Goal: Entertainment & Leisure: Browse casually

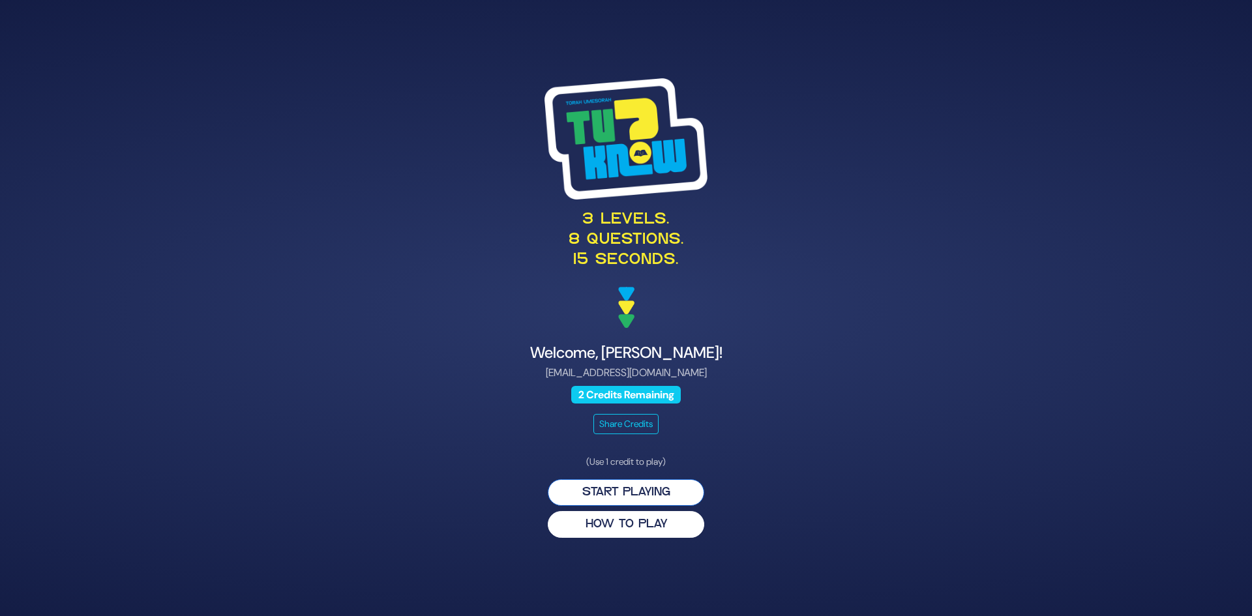
click at [669, 496] on button "Start Playing" at bounding box center [626, 492] width 156 height 27
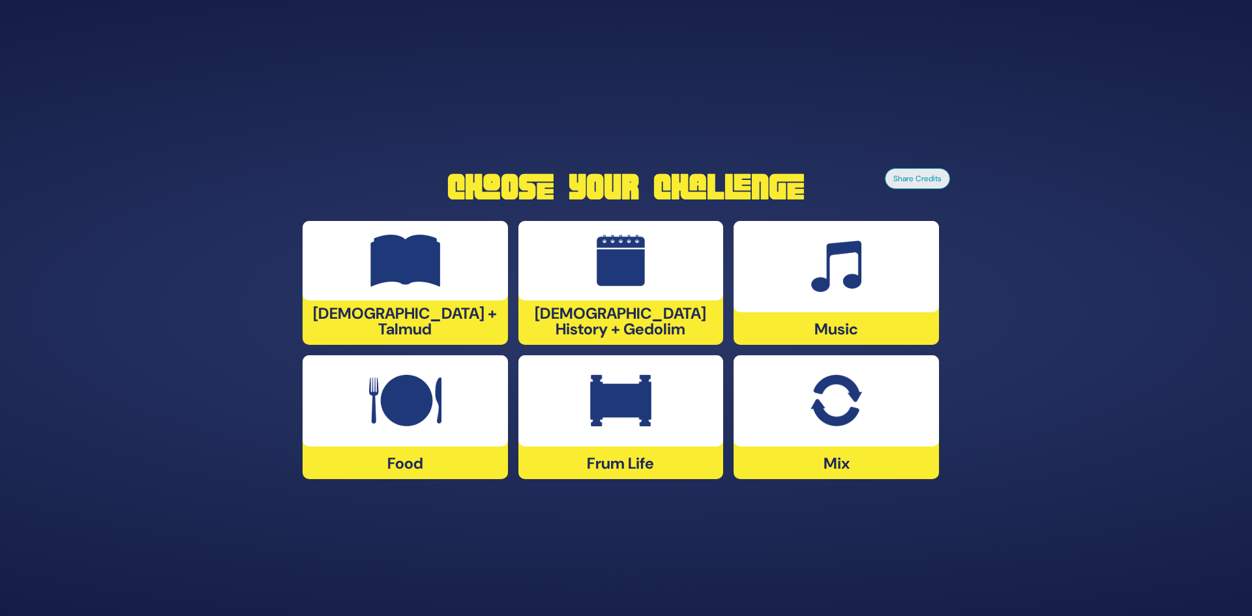
click at [810, 425] on img at bounding box center [835, 401] width 51 height 52
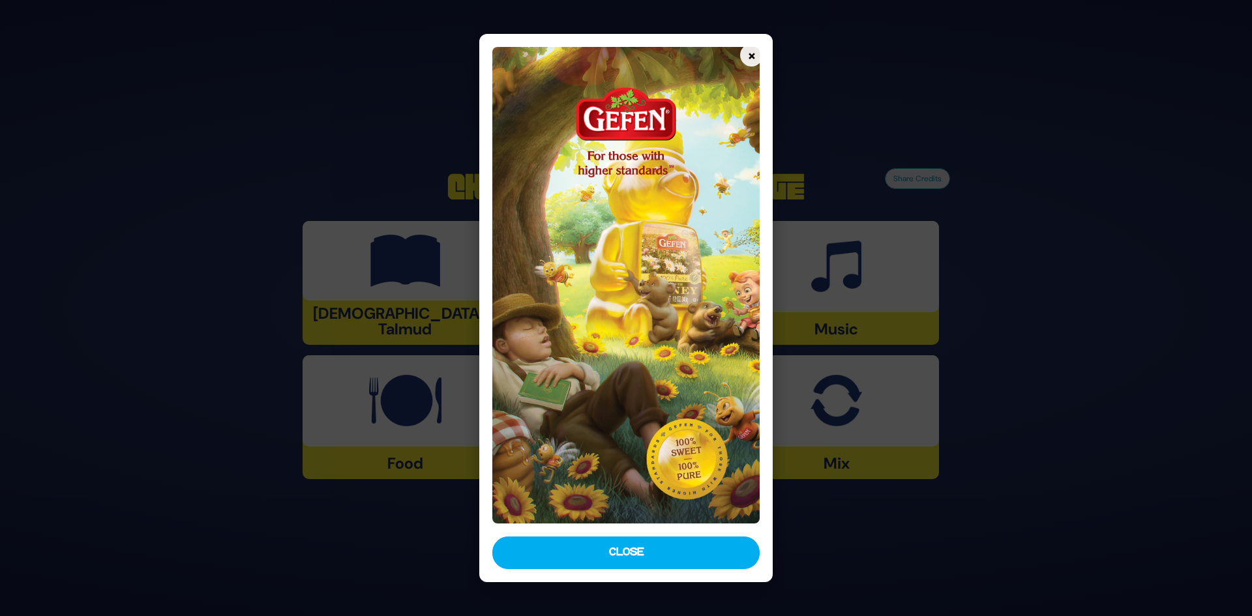
click at [660, 349] on img at bounding box center [626, 285] width 268 height 477
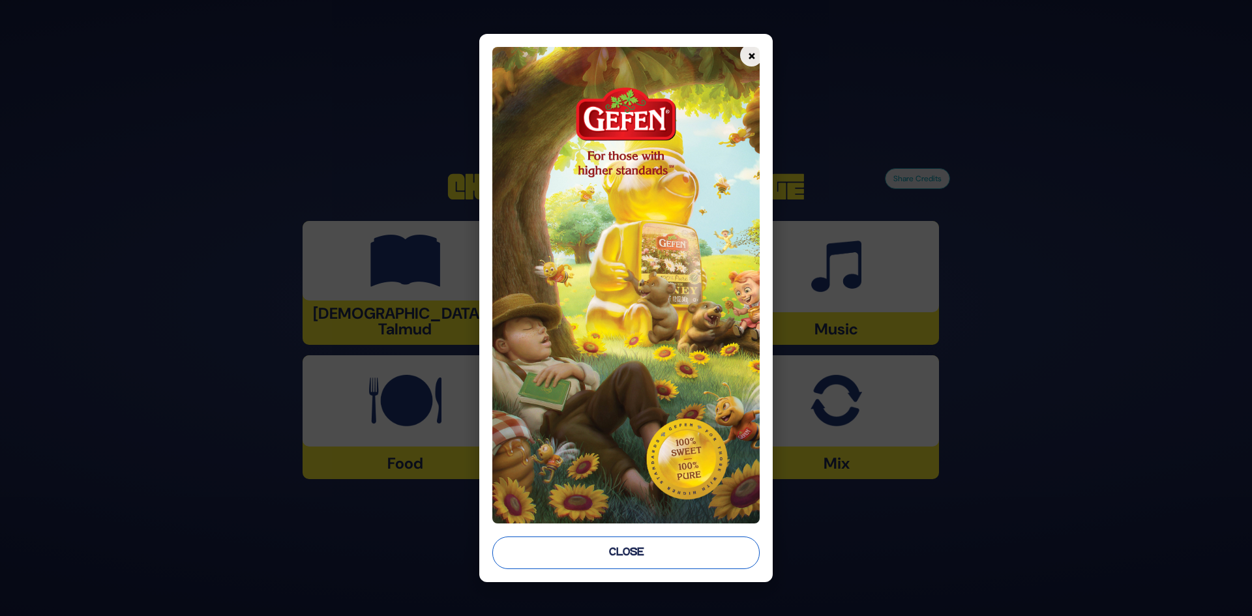
click at [664, 550] on button "Close" at bounding box center [626, 553] width 268 height 33
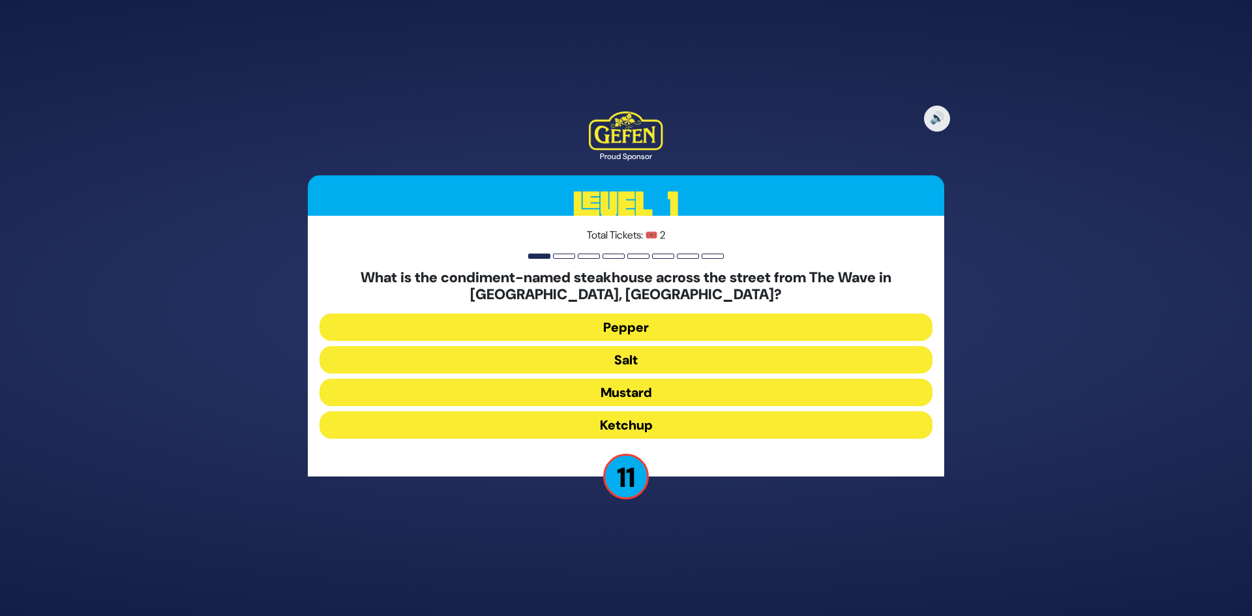
click at [631, 379] on button "Salt" at bounding box center [625, 392] width 613 height 27
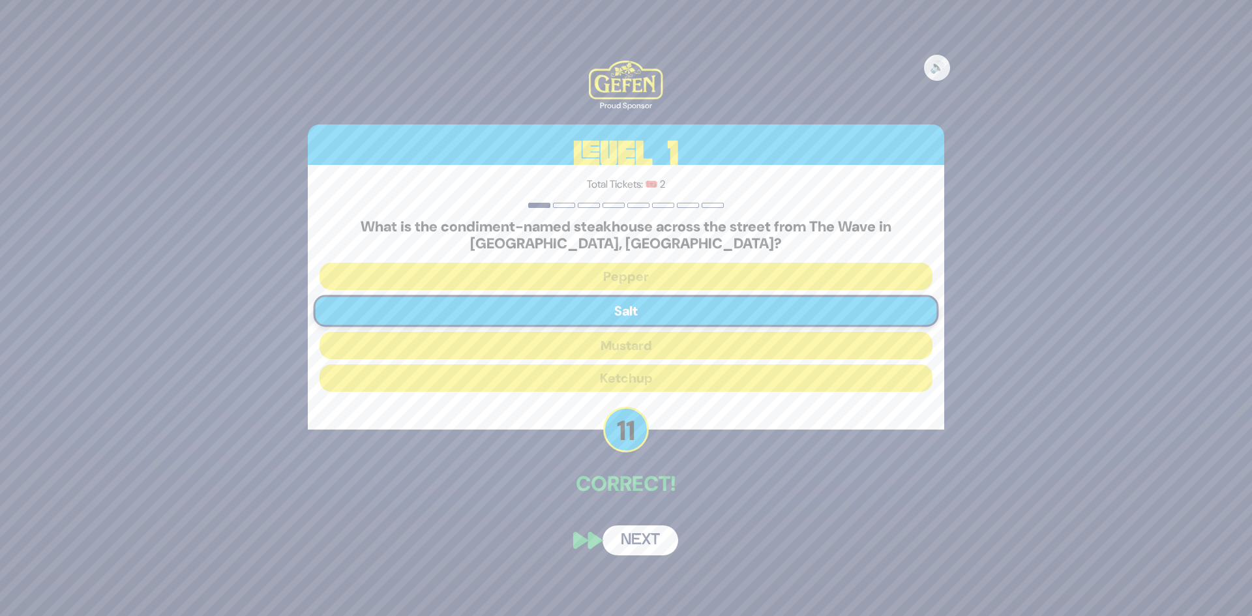
click at [661, 542] on button "Next" at bounding box center [640, 541] width 76 height 30
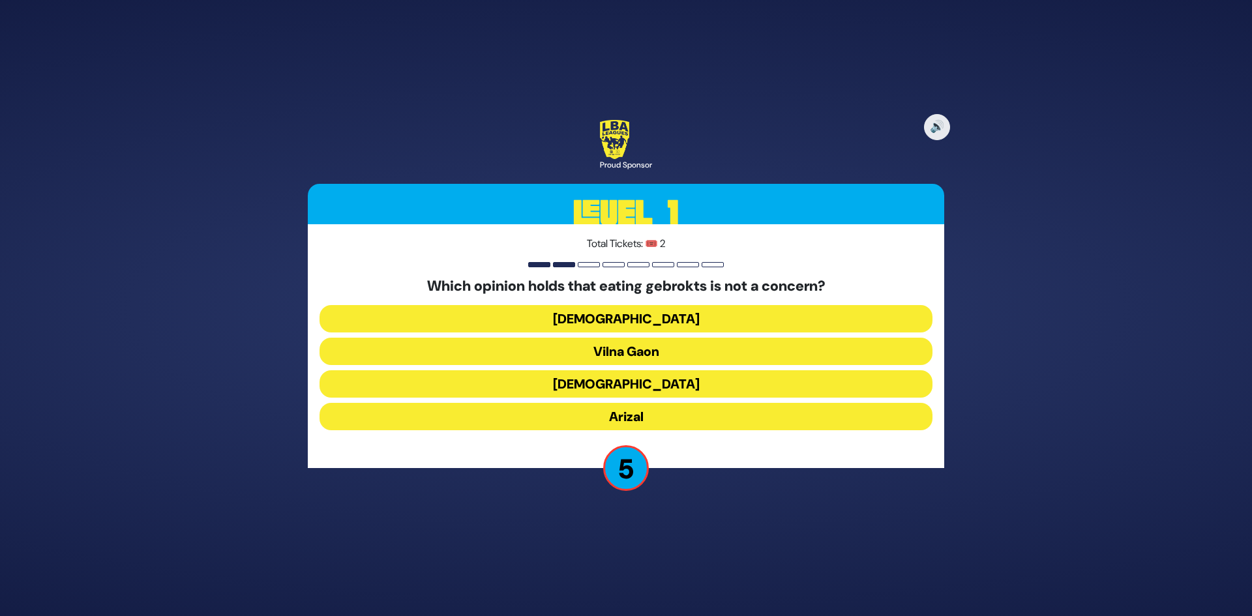
click at [625, 403] on button "[DEMOGRAPHIC_DATA]" at bounding box center [625, 416] width 613 height 27
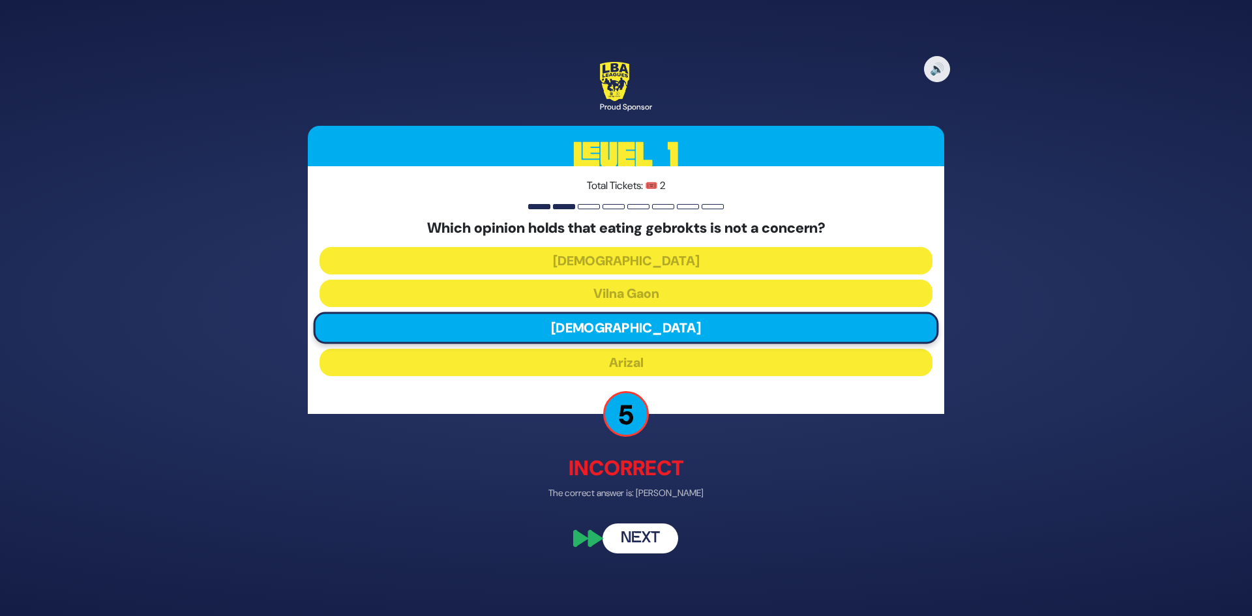
click at [640, 542] on button "Next" at bounding box center [640, 539] width 76 height 30
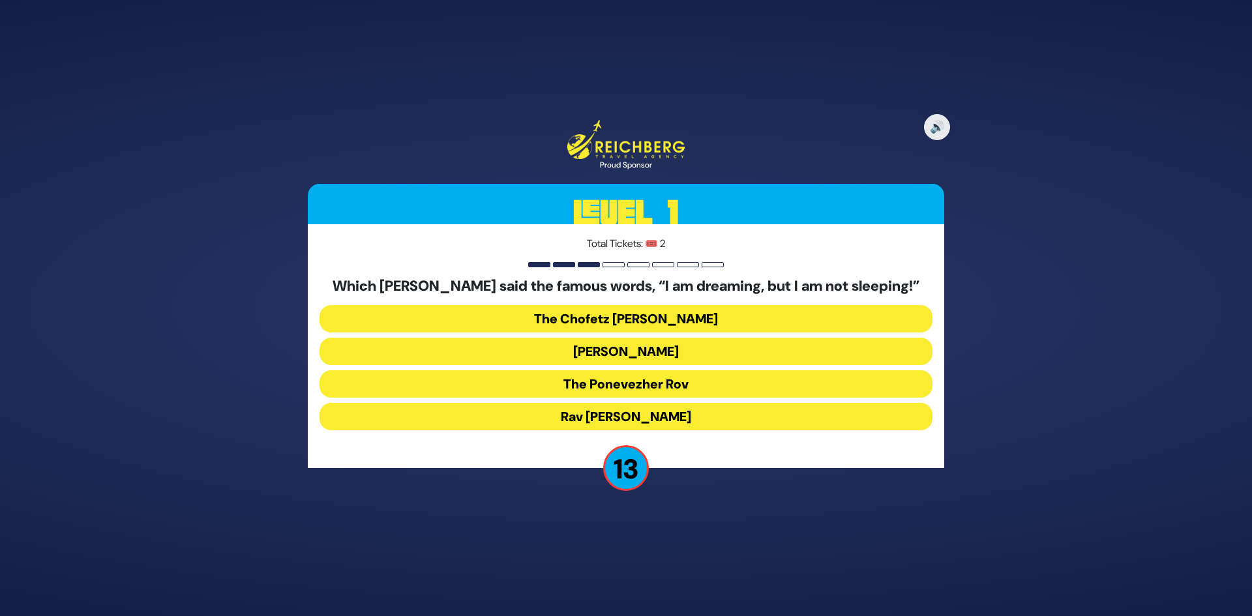
click at [672, 403] on button "The Ponevezher Rov" at bounding box center [625, 416] width 613 height 27
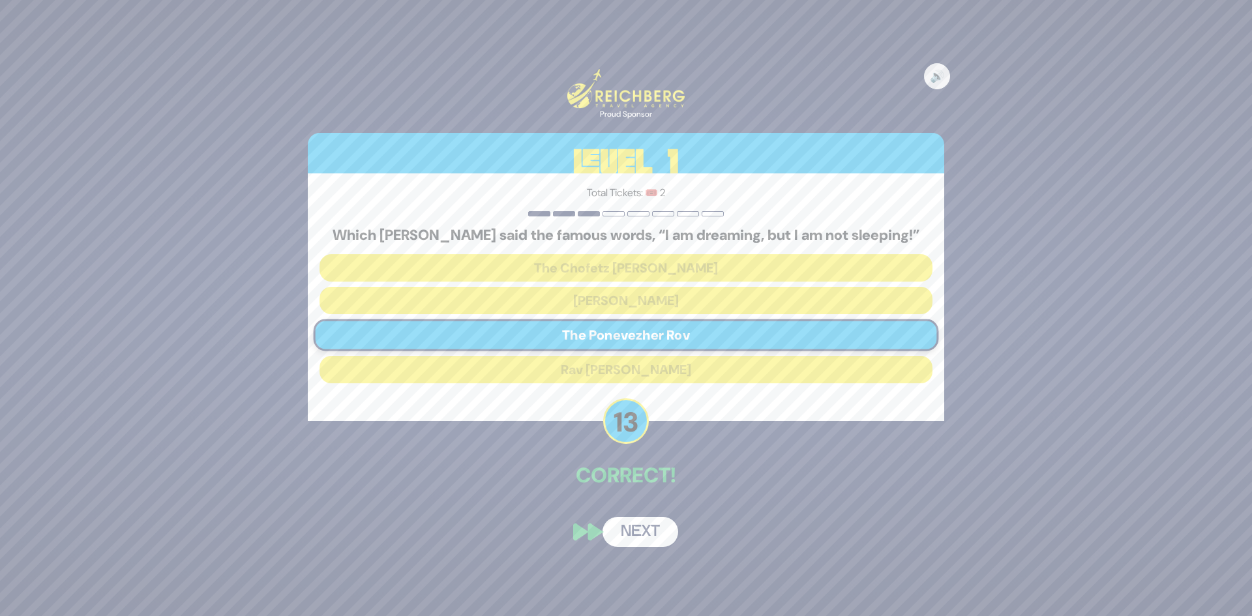
click at [635, 538] on button "Next" at bounding box center [640, 532] width 76 height 30
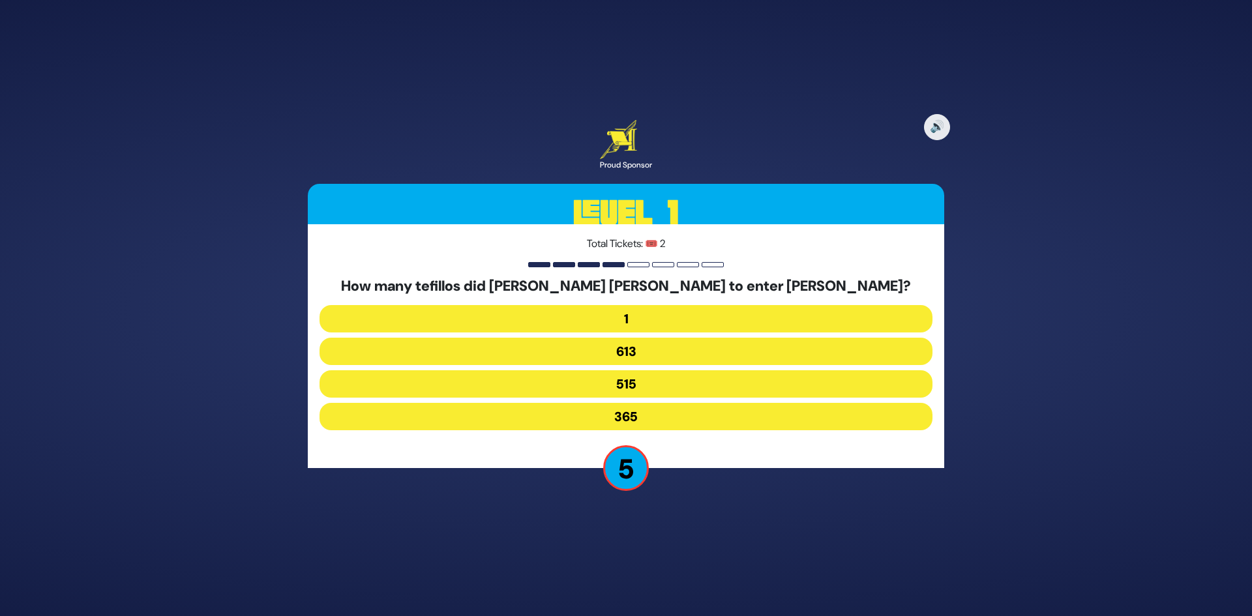
click at [649, 370] on button "613" at bounding box center [625, 383] width 613 height 27
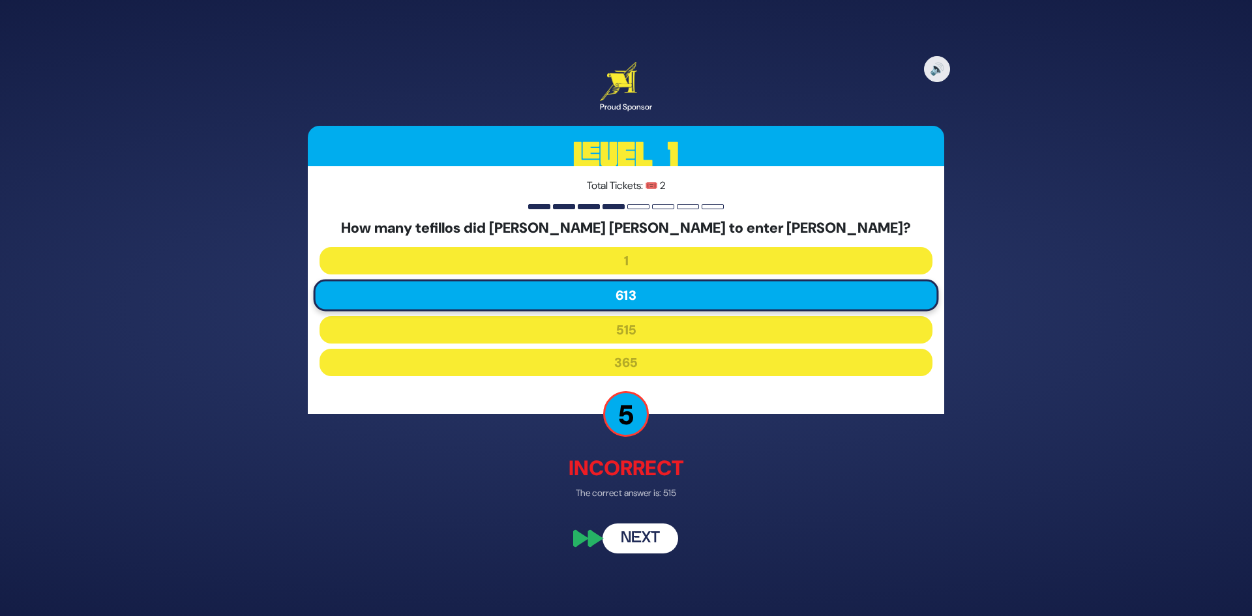
click at [645, 543] on button "Next" at bounding box center [640, 539] width 76 height 30
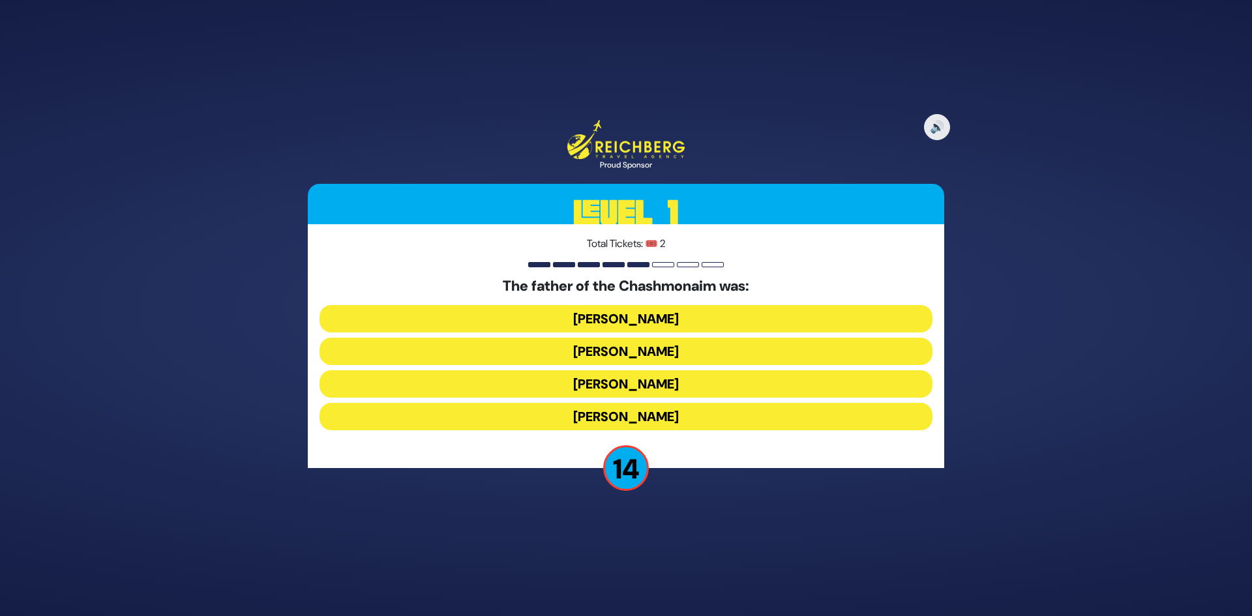
click at [660, 338] on button "[PERSON_NAME]" at bounding box center [625, 351] width 613 height 27
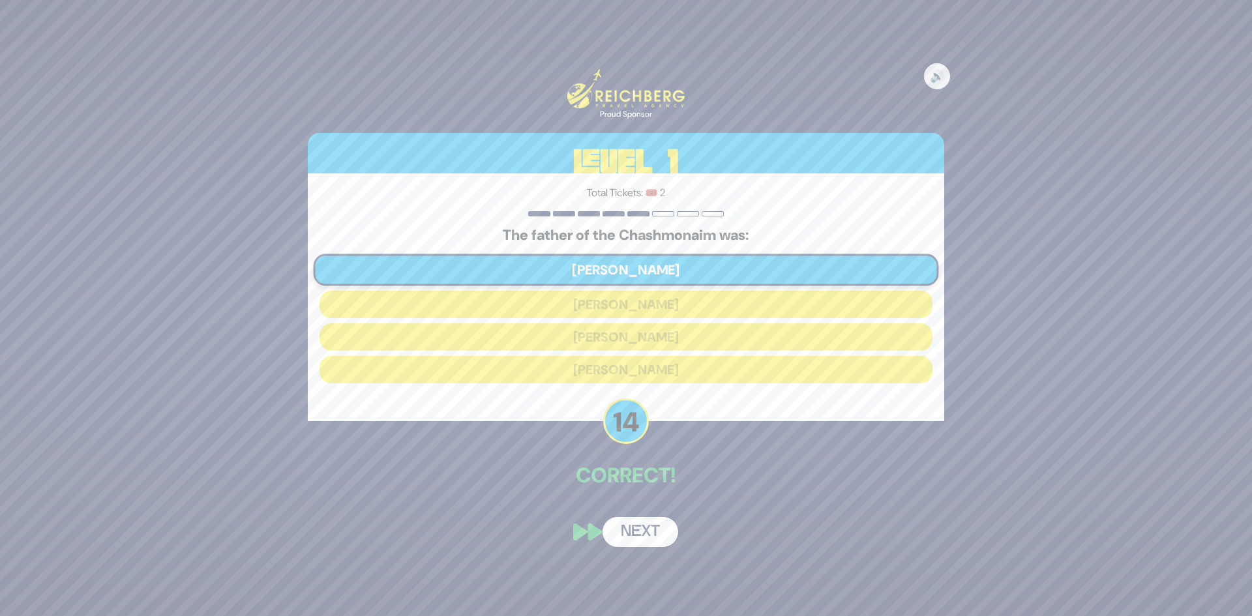
click at [642, 533] on button "Next" at bounding box center [640, 532] width 76 height 30
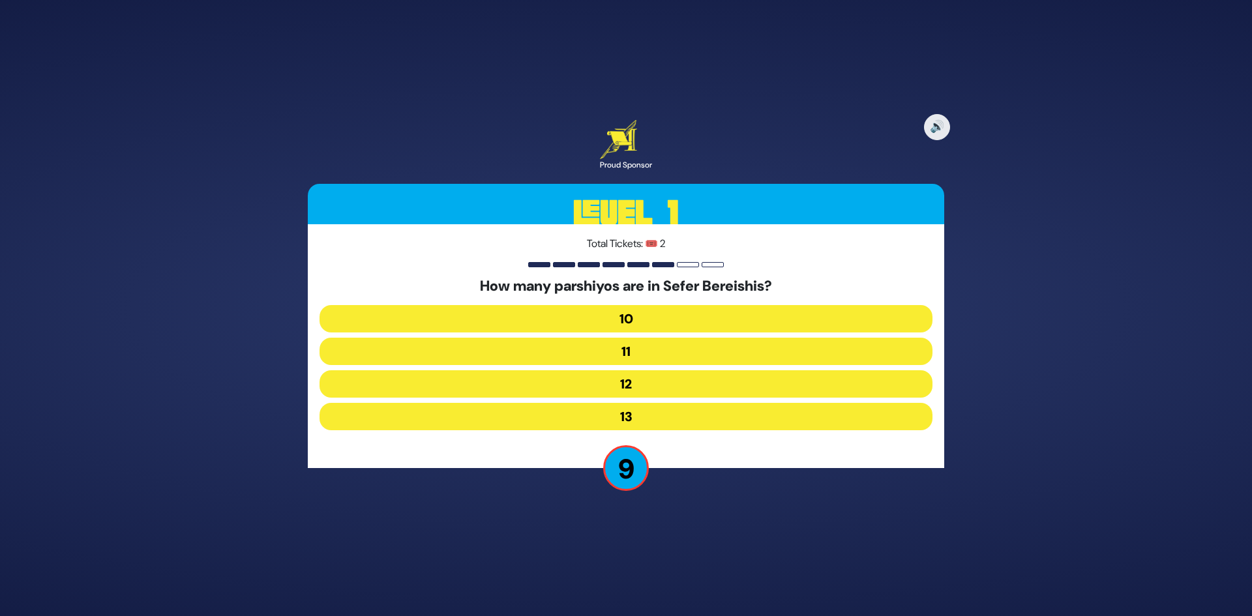
click at [664, 403] on button "12" at bounding box center [625, 416] width 613 height 27
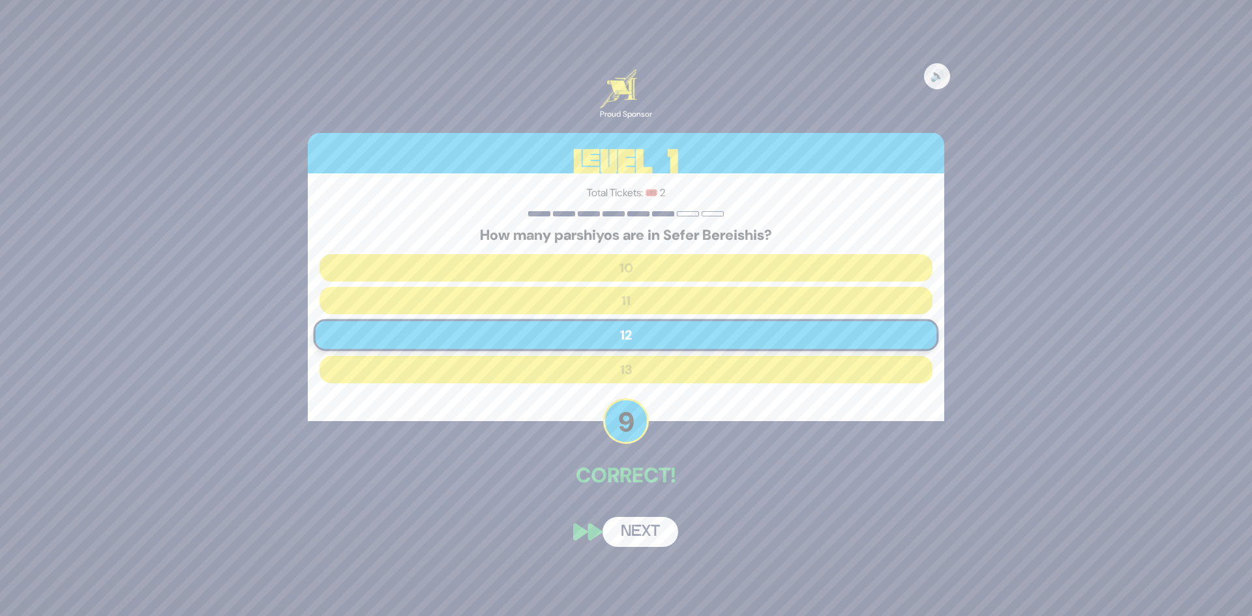
click at [642, 538] on button "Next" at bounding box center [640, 532] width 76 height 30
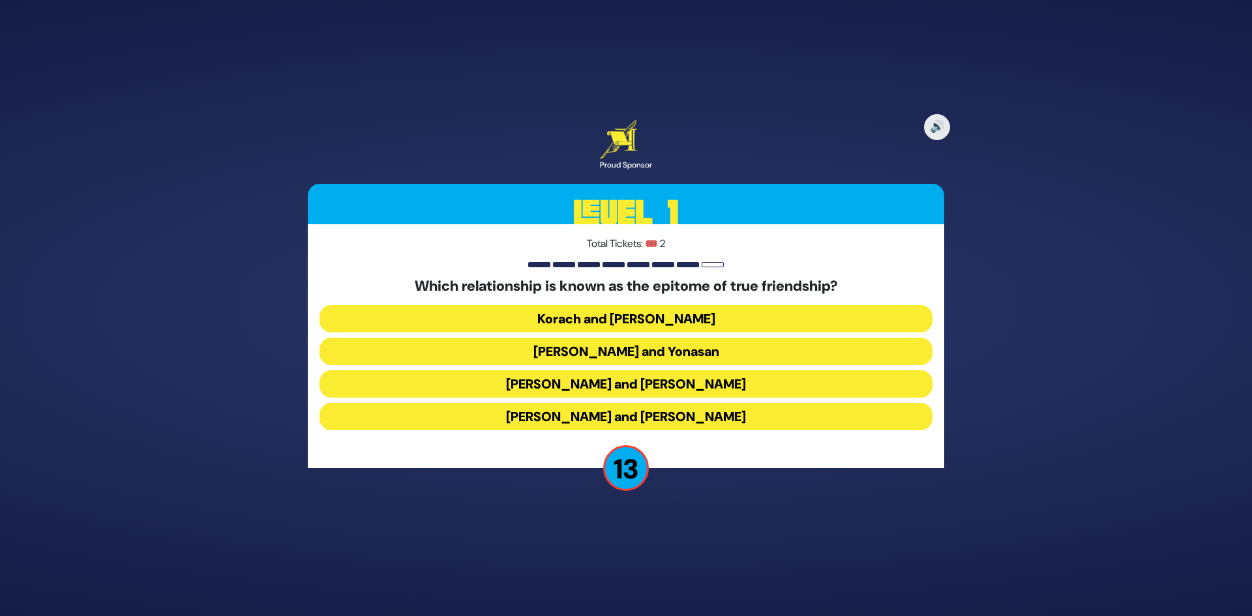
click at [672, 370] on button "[PERSON_NAME] and Yonasan" at bounding box center [625, 383] width 613 height 27
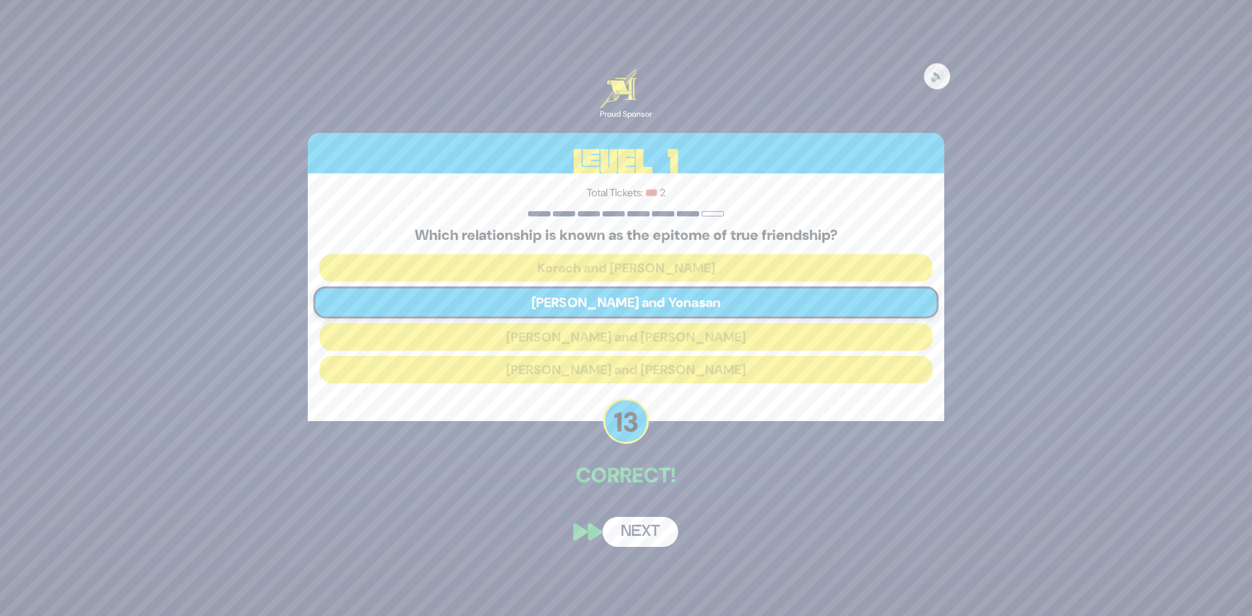
click at [660, 540] on button "Next" at bounding box center [640, 532] width 76 height 30
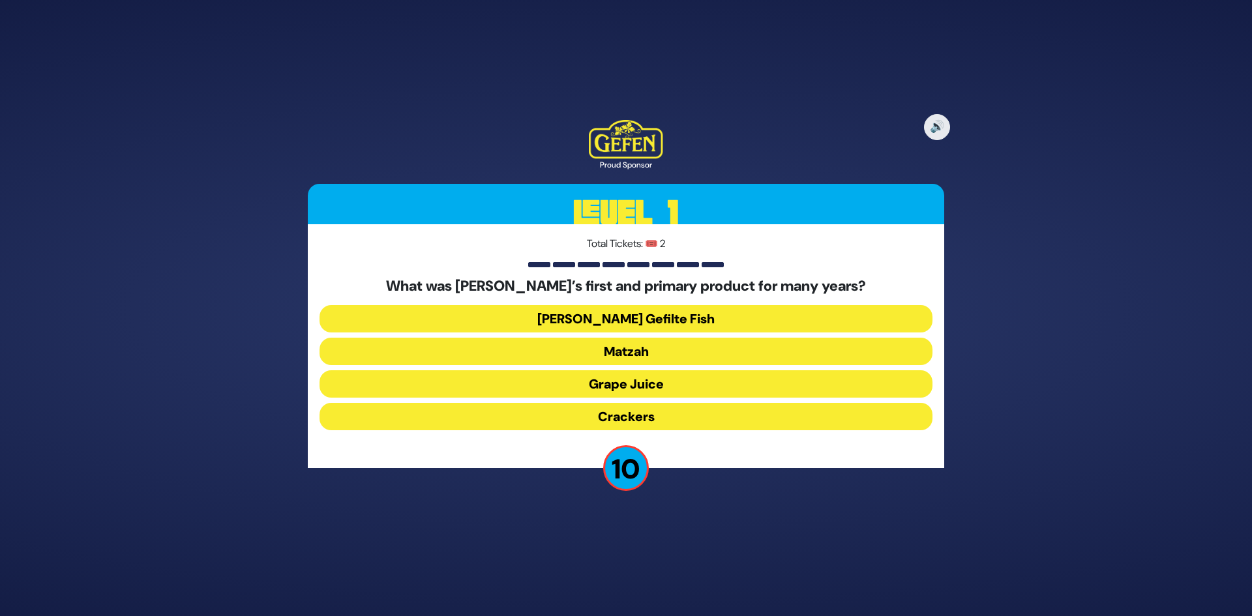
click at [687, 338] on button "[PERSON_NAME] Gefilte Fish" at bounding box center [625, 351] width 613 height 27
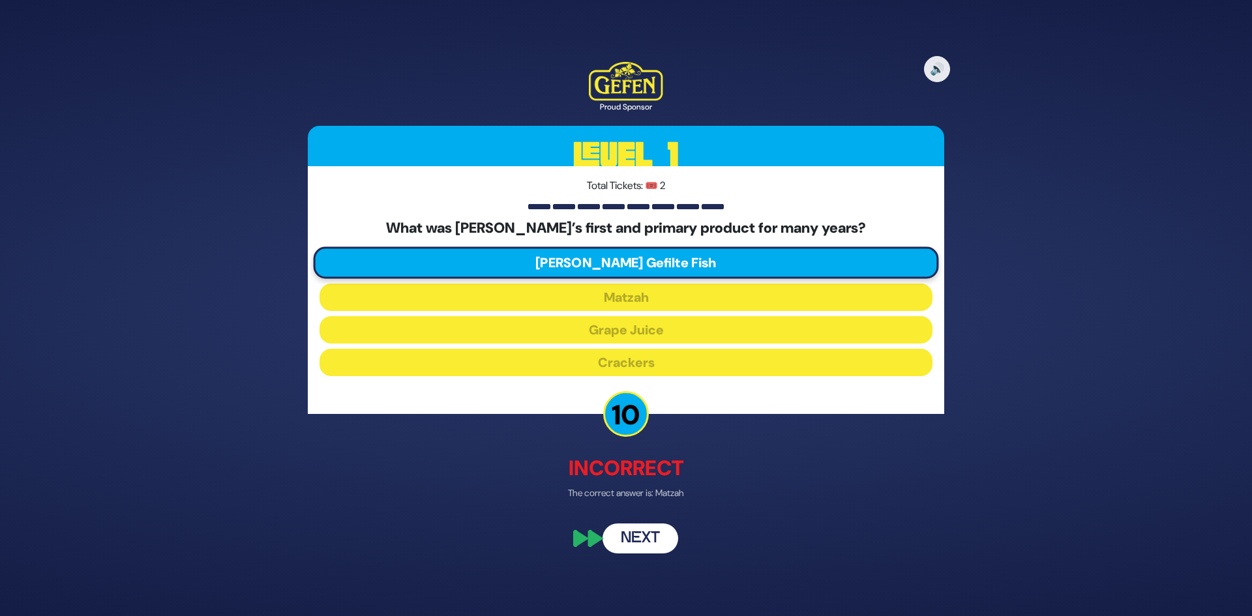
click at [656, 538] on button "Next" at bounding box center [640, 539] width 76 height 30
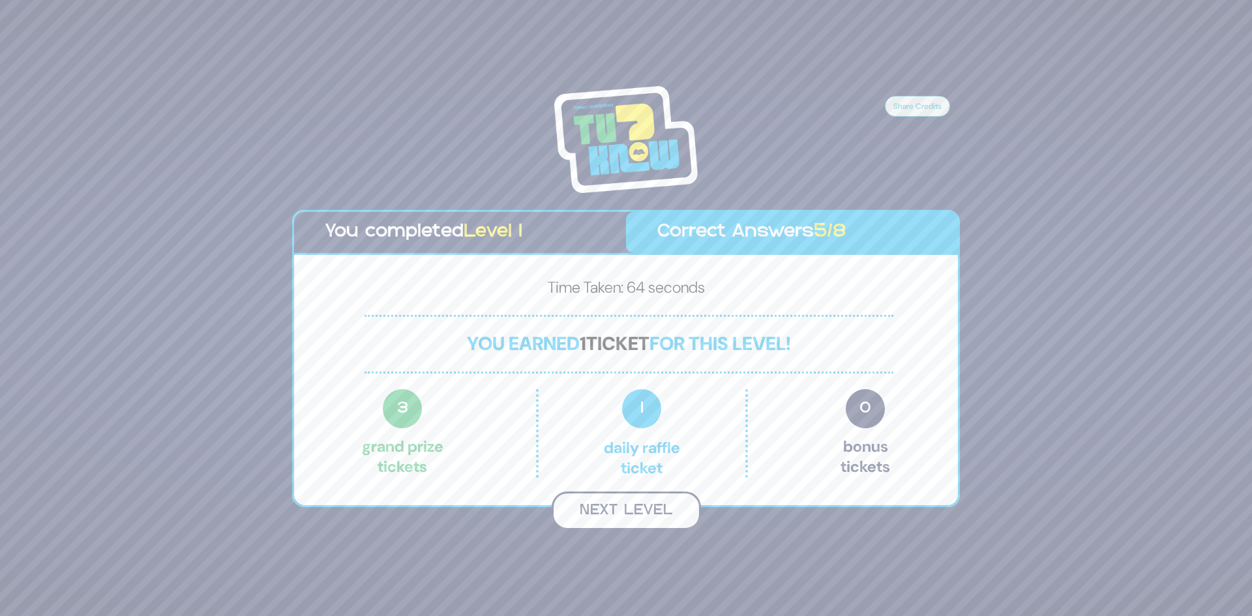
click at [655, 512] on button "Next Level" at bounding box center [626, 511] width 149 height 38
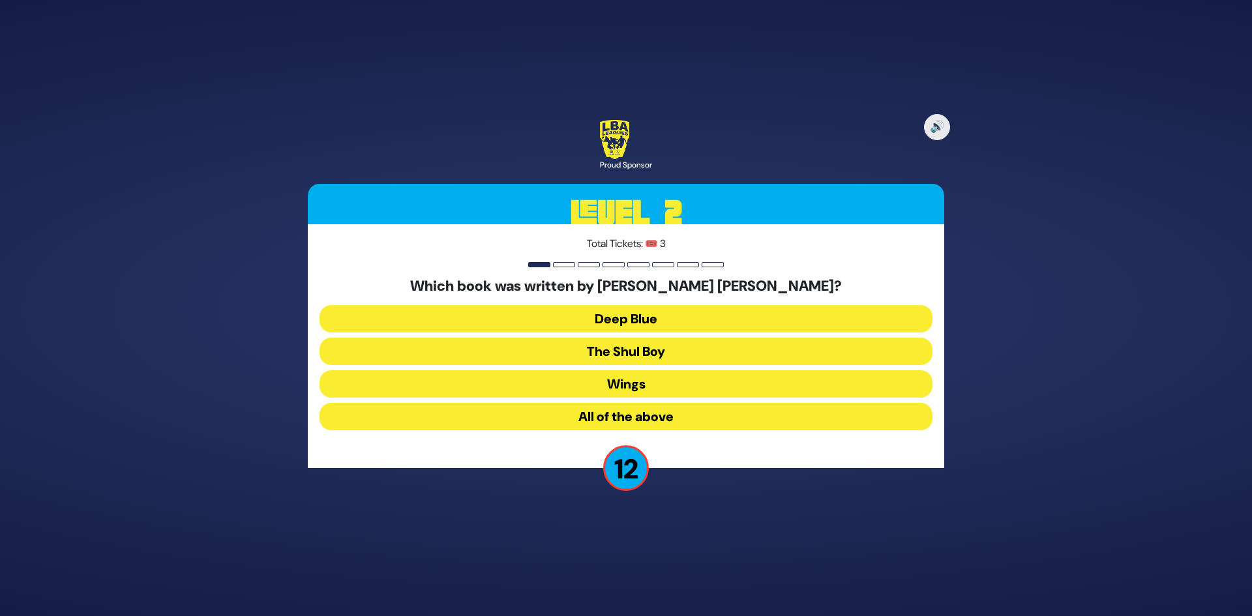
click at [644, 420] on button "All of the above" at bounding box center [625, 416] width 613 height 27
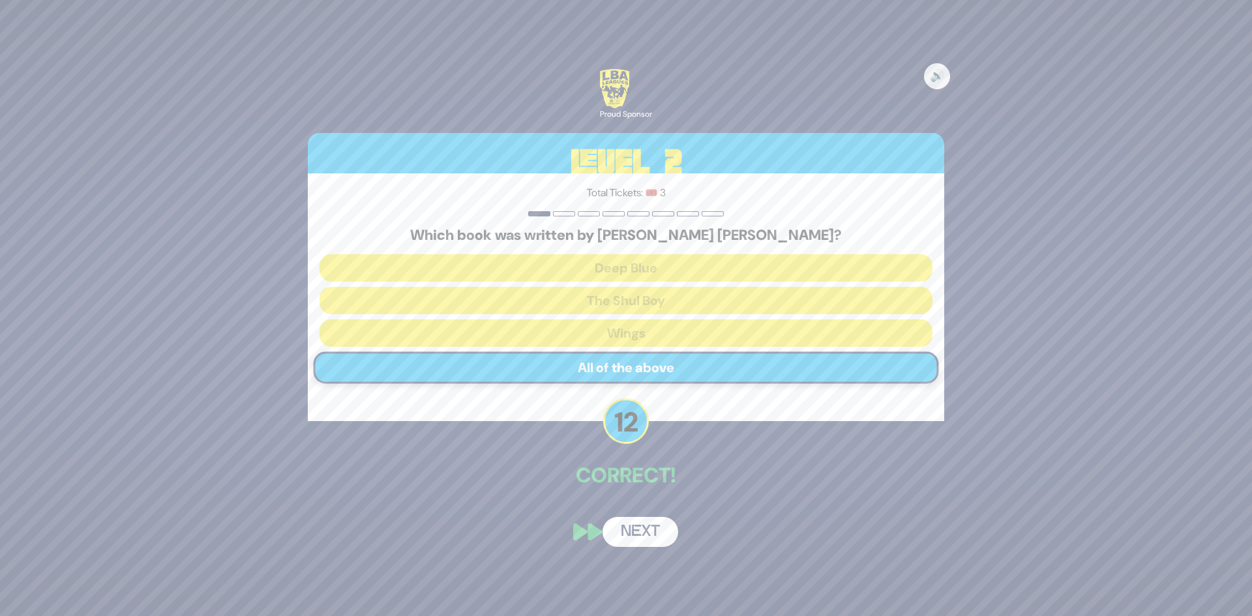
click at [650, 526] on button "Next" at bounding box center [640, 532] width 76 height 30
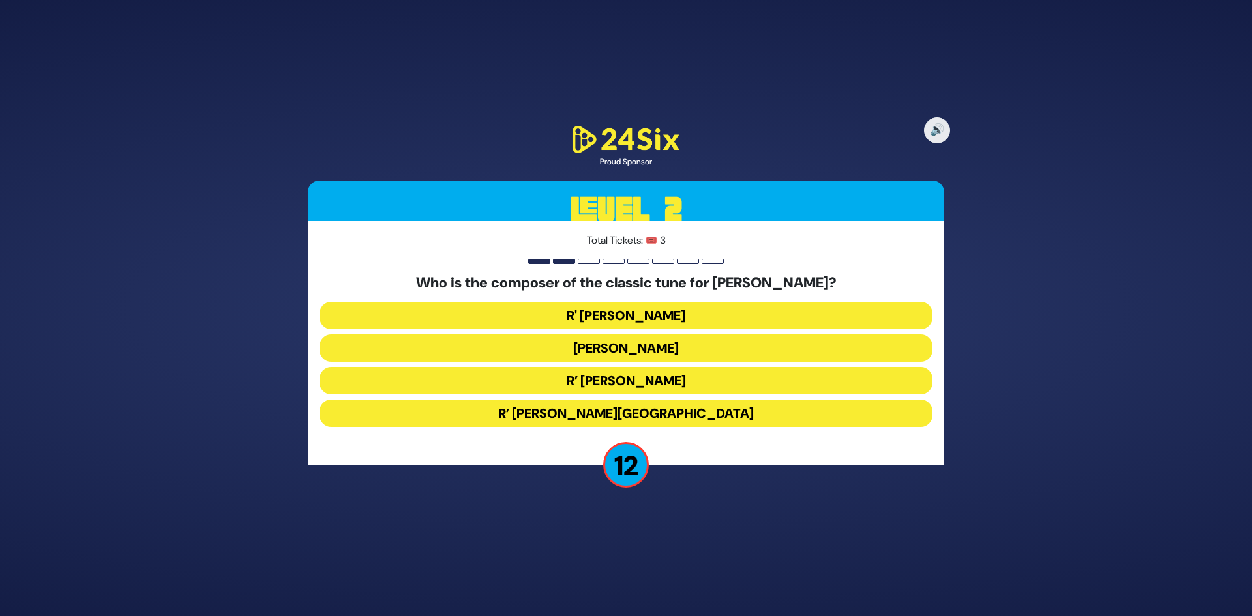
click at [687, 334] on button "R' [PERSON_NAME]" at bounding box center [625, 347] width 613 height 27
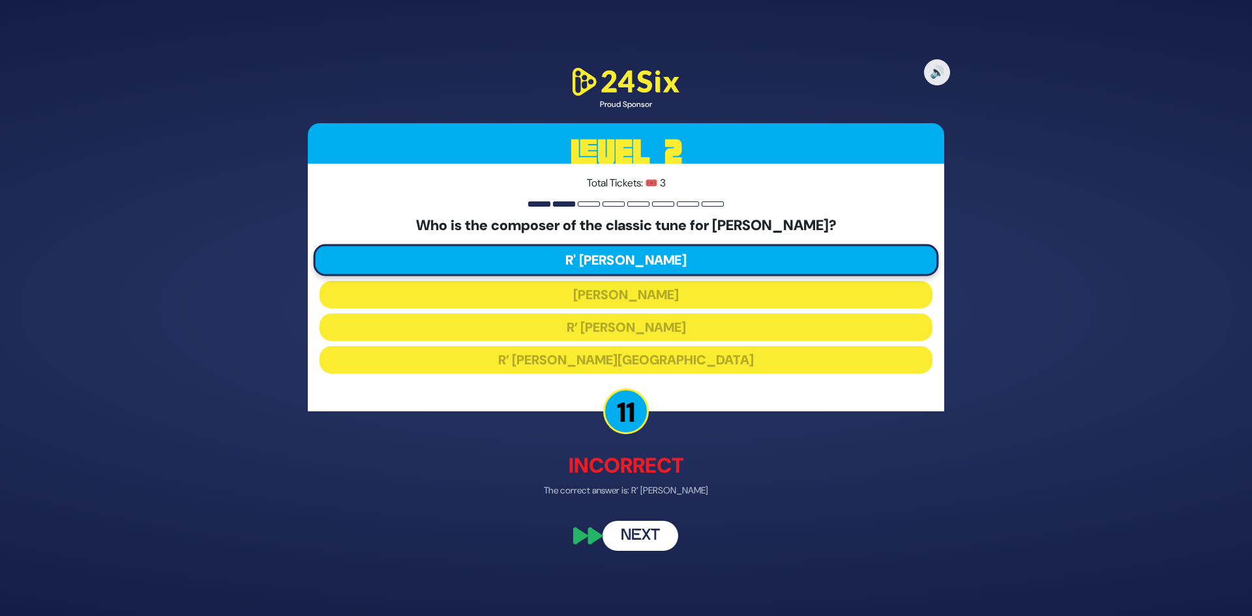
click at [662, 524] on button "Next" at bounding box center [640, 536] width 76 height 30
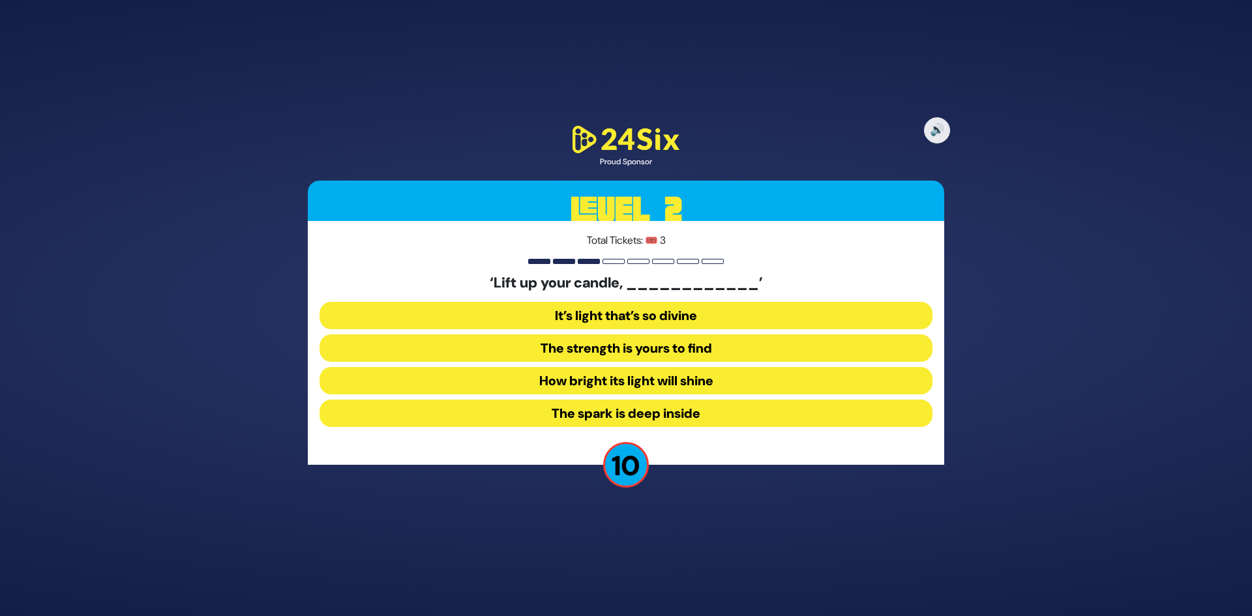
click at [702, 334] on button "It’s light that’s so divine" at bounding box center [625, 347] width 613 height 27
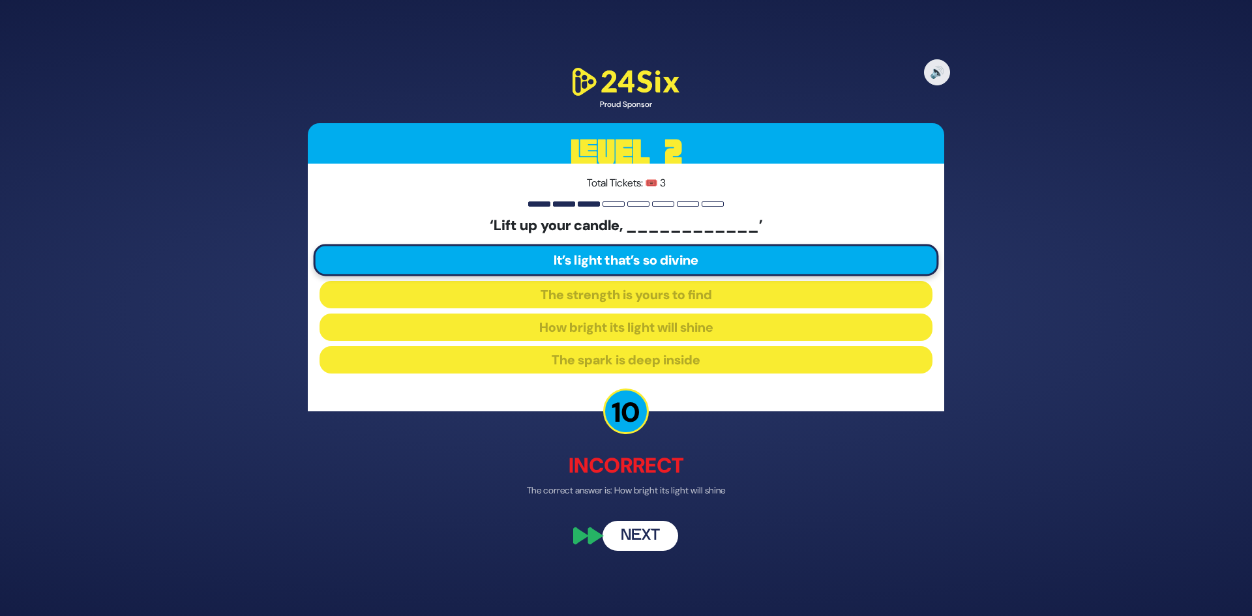
click at [659, 529] on button "Next" at bounding box center [640, 536] width 76 height 30
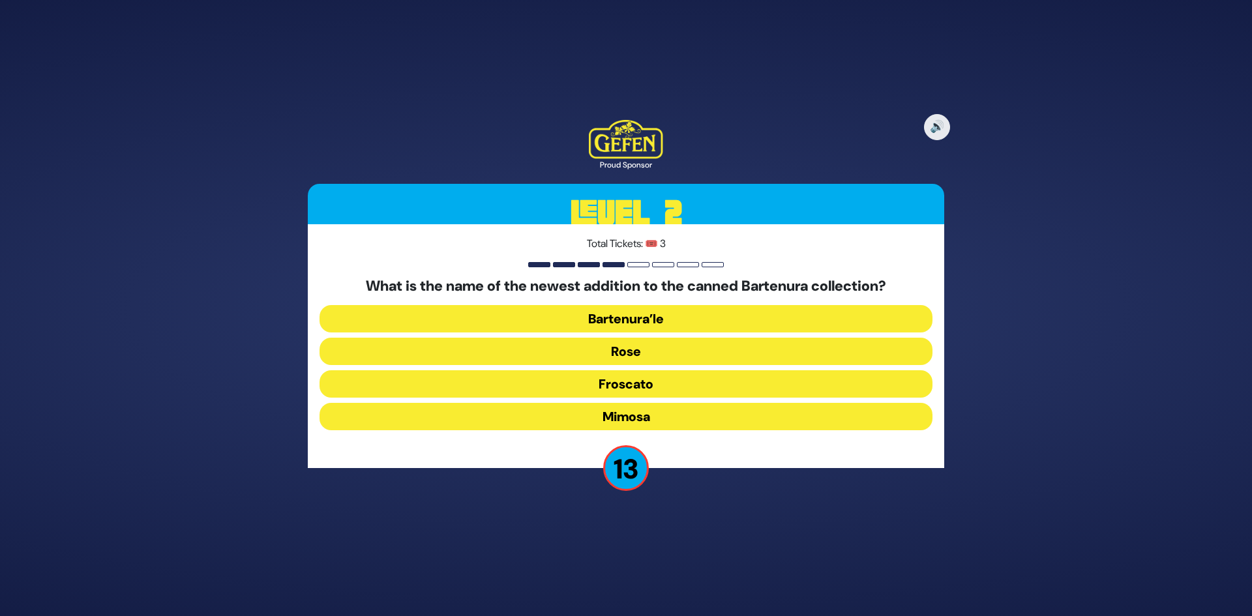
click at [693, 338] on button "Bartenura’le" at bounding box center [625, 351] width 613 height 27
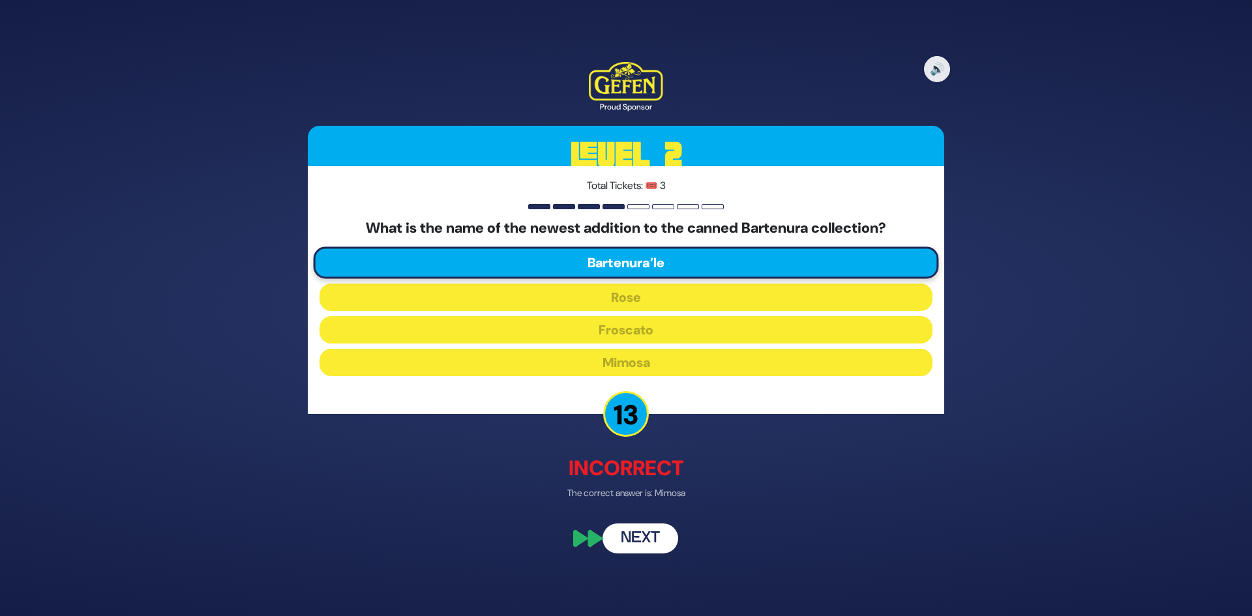
click at [664, 538] on button "Next" at bounding box center [640, 539] width 76 height 30
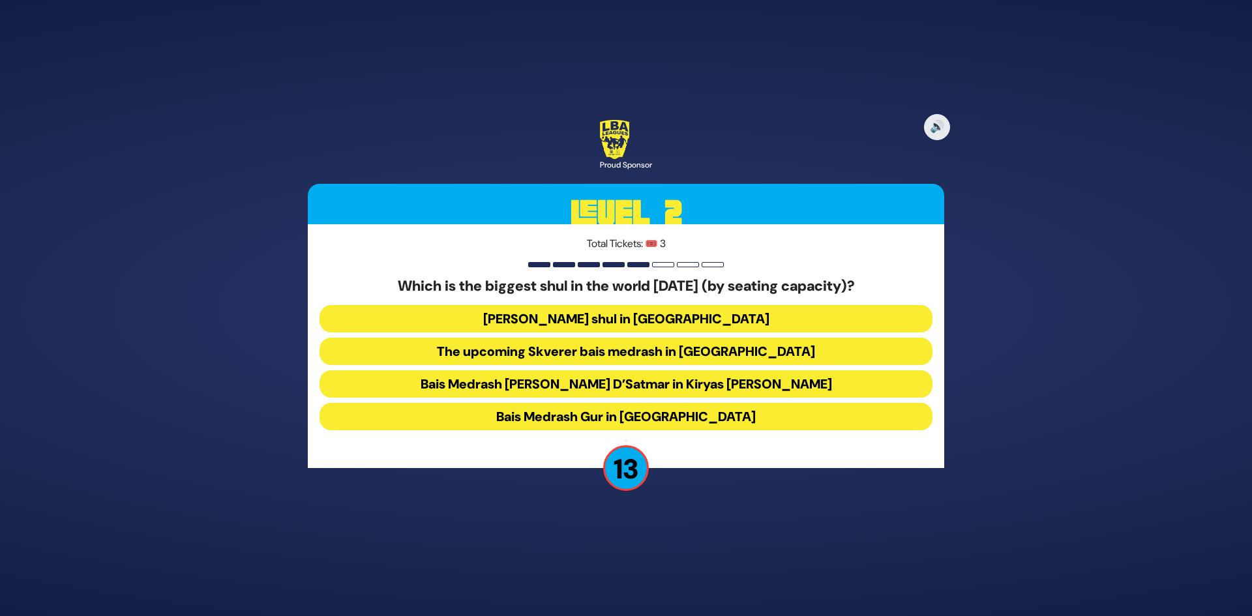
click at [722, 338] on button "[PERSON_NAME] shul in [GEOGRAPHIC_DATA]" at bounding box center [625, 351] width 613 height 27
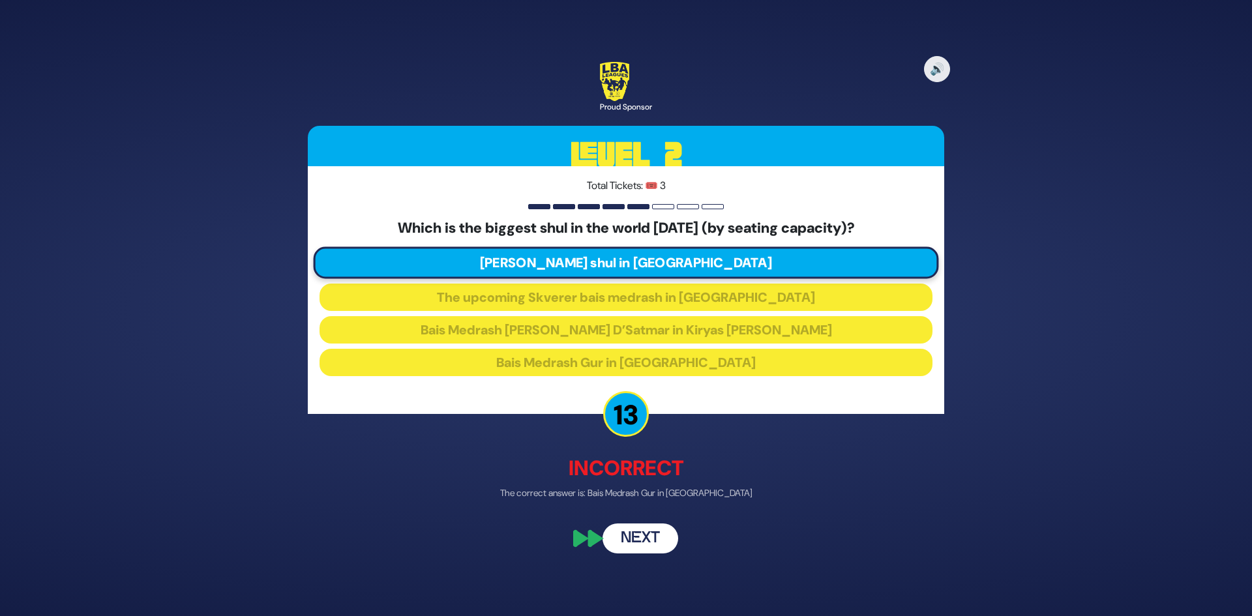
click at [658, 526] on button "Next" at bounding box center [640, 539] width 76 height 30
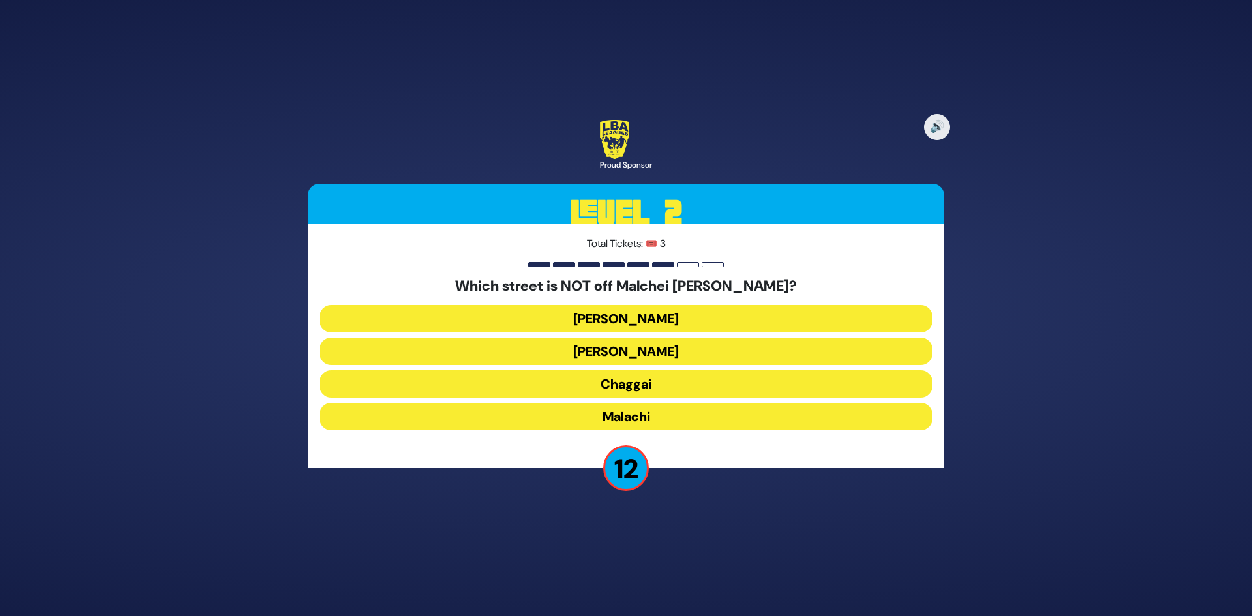
click at [675, 370] on button "[PERSON_NAME]" at bounding box center [625, 383] width 613 height 27
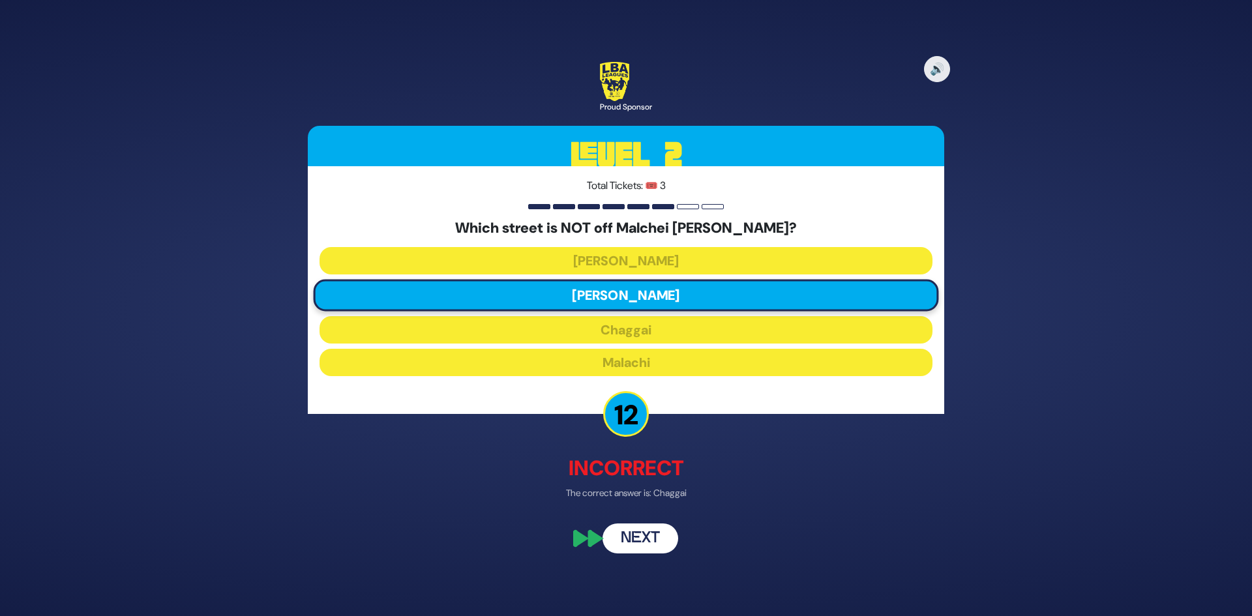
click at [668, 526] on button "Next" at bounding box center [640, 539] width 76 height 30
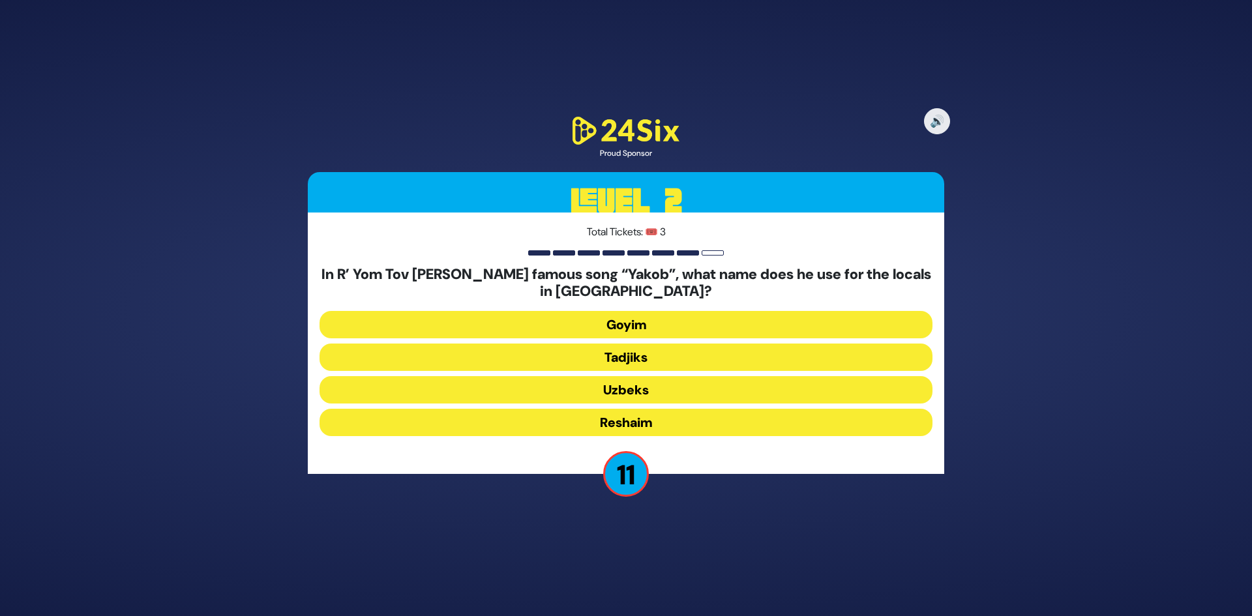
click at [665, 409] on button "Uzbeks" at bounding box center [625, 422] width 613 height 27
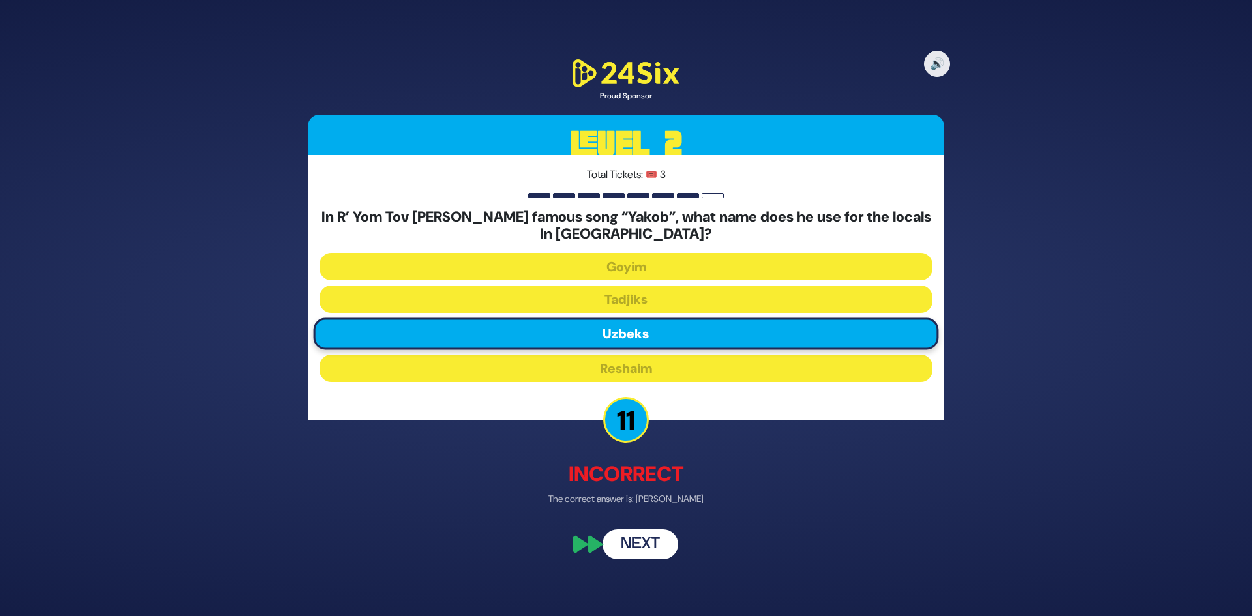
click at [658, 535] on button "Next" at bounding box center [640, 544] width 76 height 30
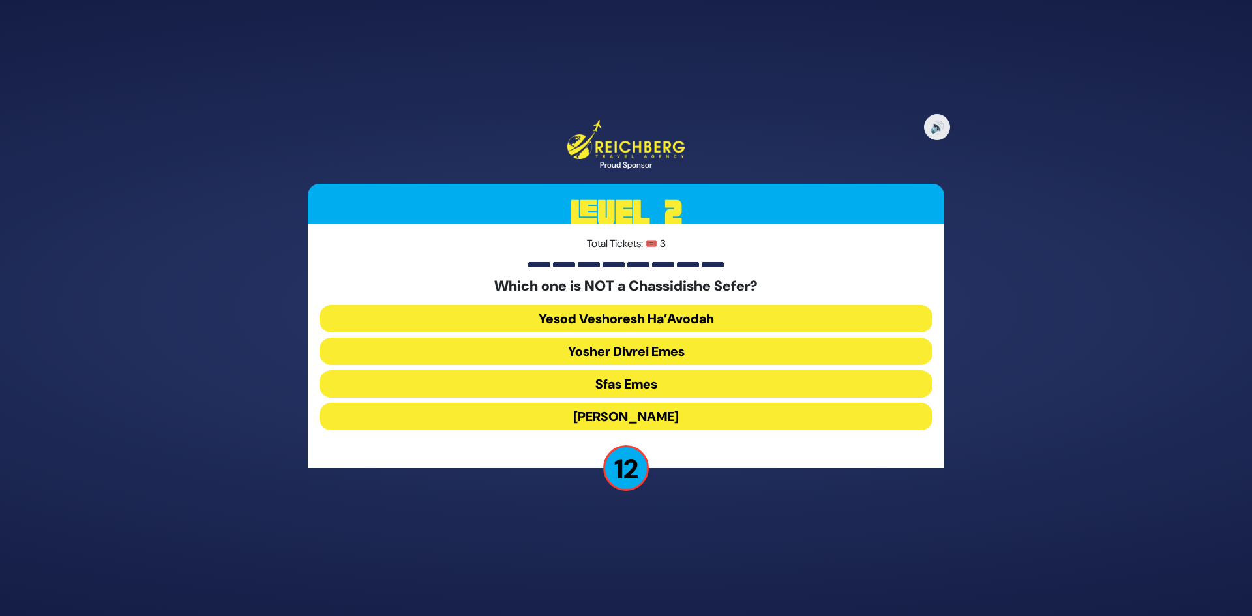
click at [700, 338] on button "Yesod Veshoresh Ha’Avodah" at bounding box center [625, 351] width 613 height 27
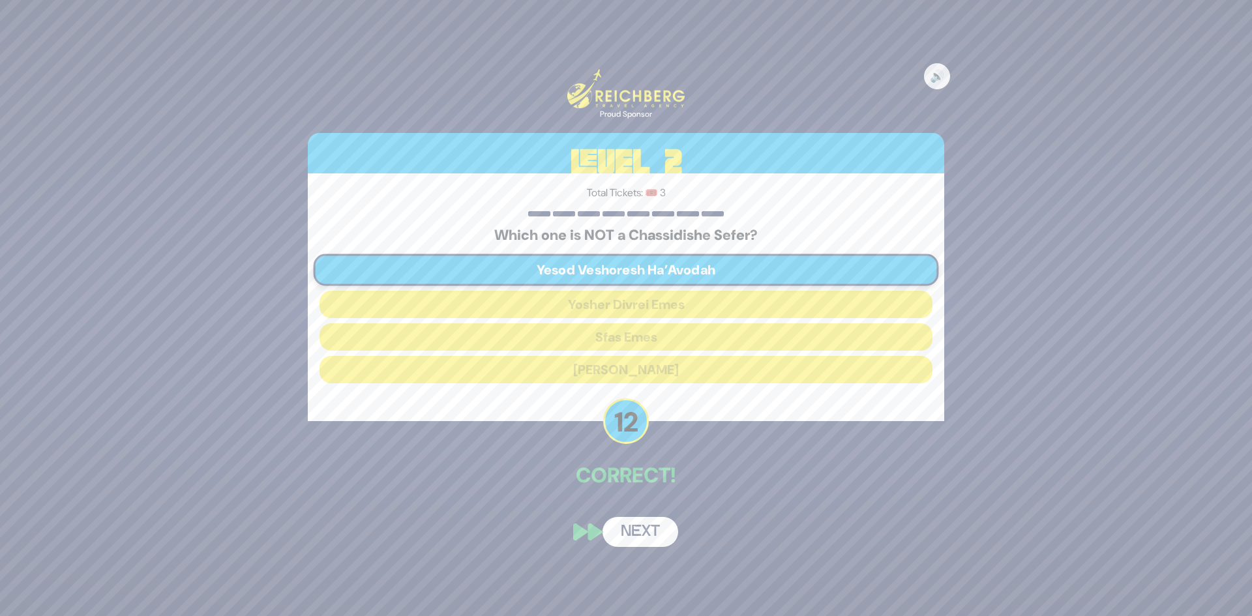
click at [663, 504] on div "🔊 Proud Sponsor Level 2 Total Tickets: 🎟️ 3 Which one is NOT a Chassidishe Sefe…" at bounding box center [626, 307] width 668 height 509
click at [665, 522] on button "Next" at bounding box center [640, 532] width 76 height 30
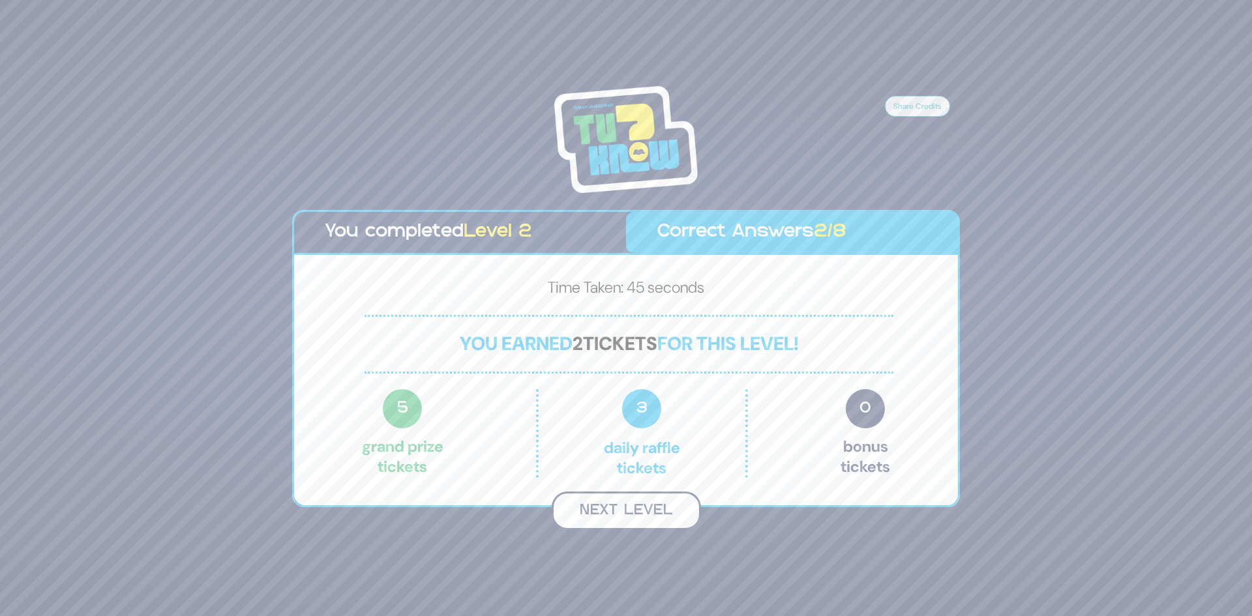
click at [665, 518] on button "Next Level" at bounding box center [626, 511] width 149 height 38
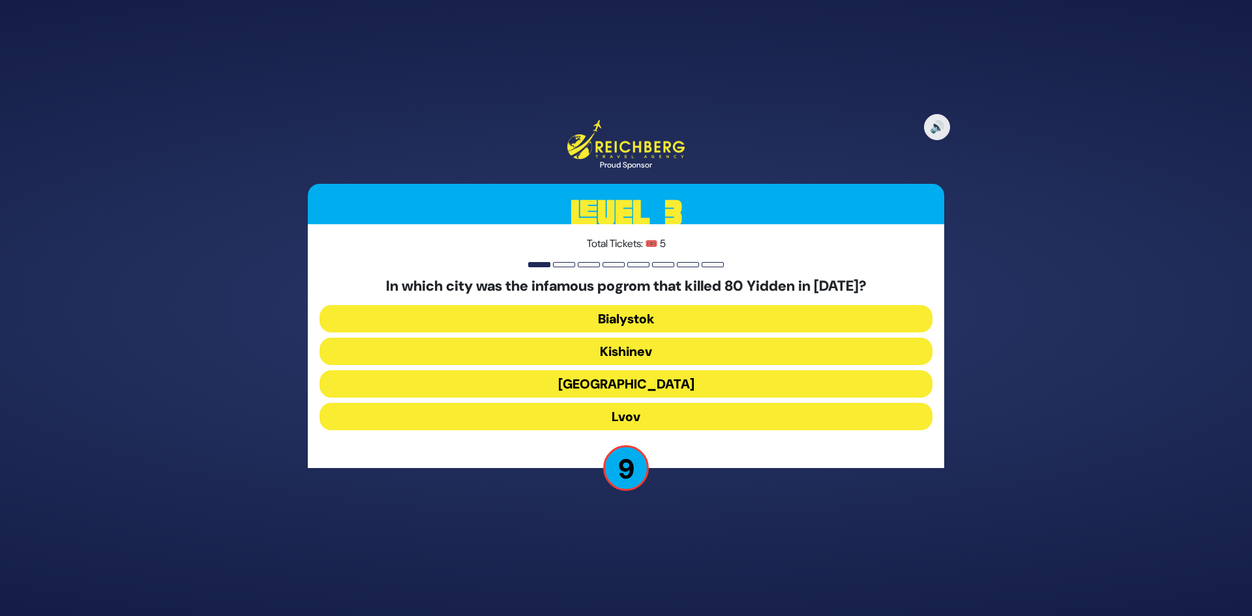
click at [699, 410] on button "Lvov" at bounding box center [625, 416] width 613 height 27
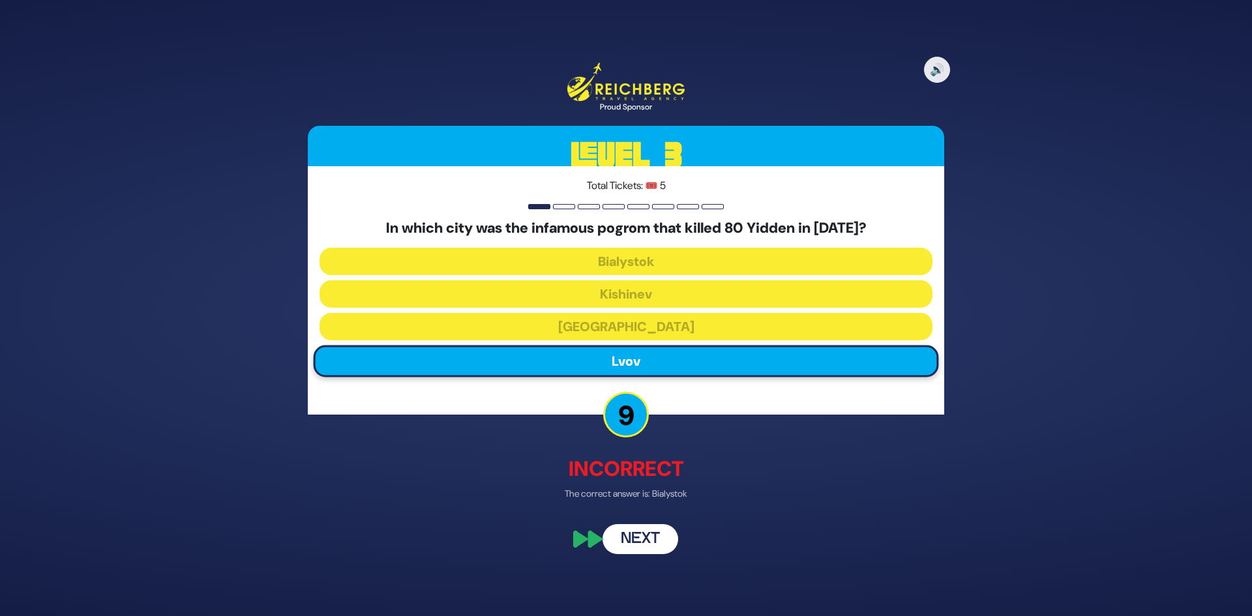
click at [648, 532] on button "Next" at bounding box center [640, 539] width 76 height 30
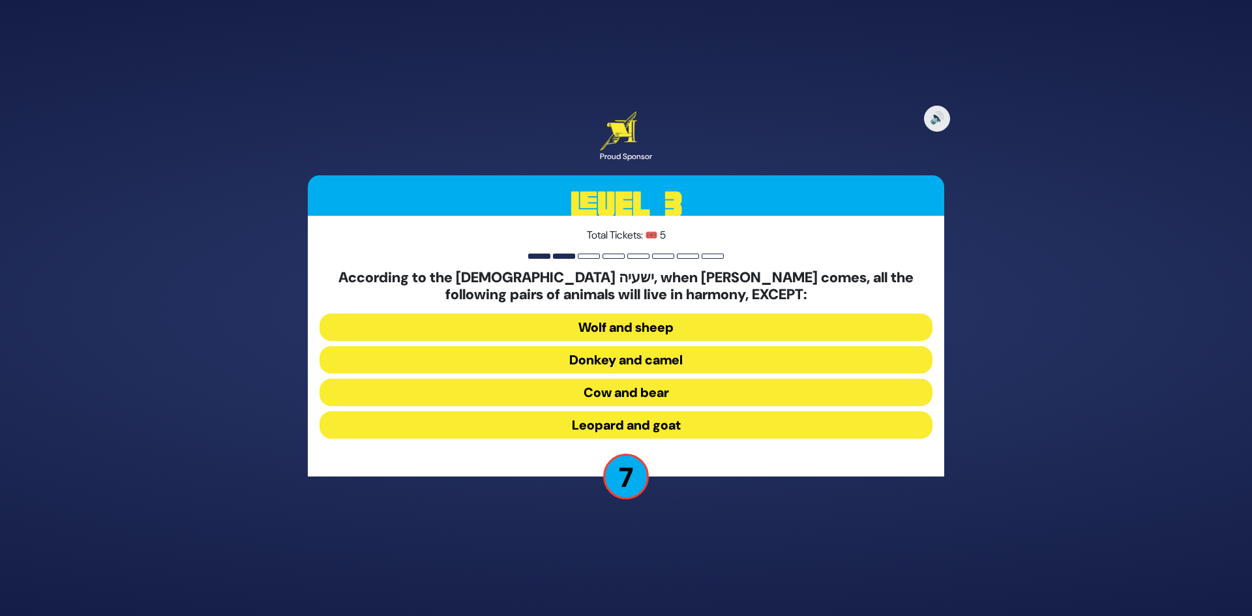
click at [680, 422] on button "Leopard and goat" at bounding box center [625, 424] width 613 height 27
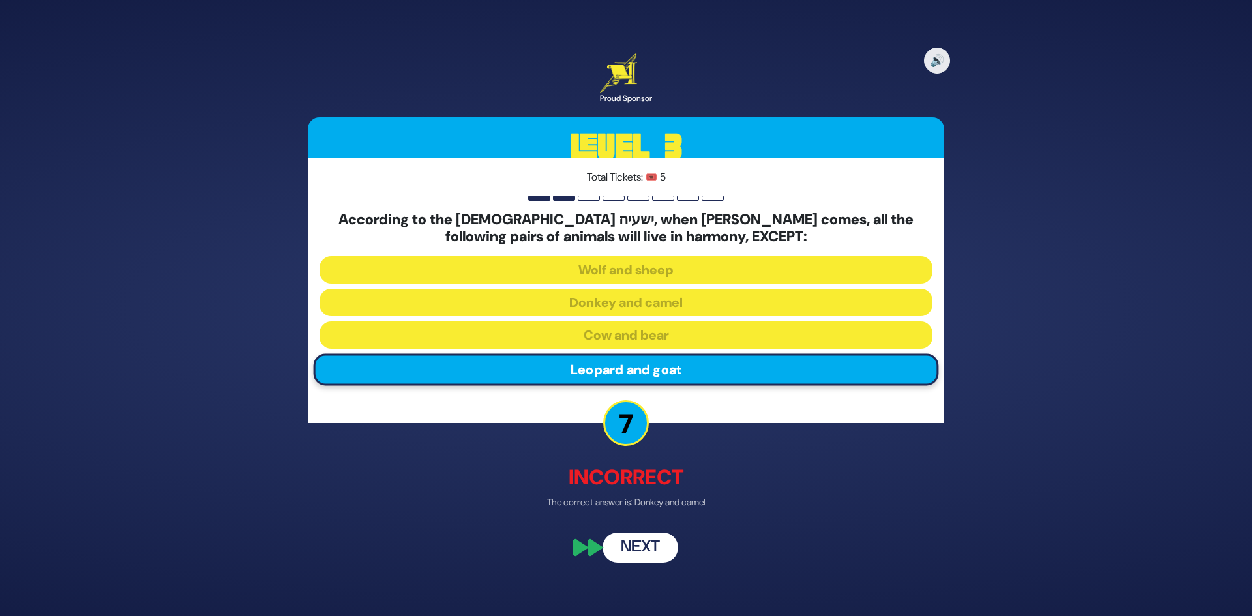
click at [664, 545] on button "Next" at bounding box center [640, 548] width 76 height 30
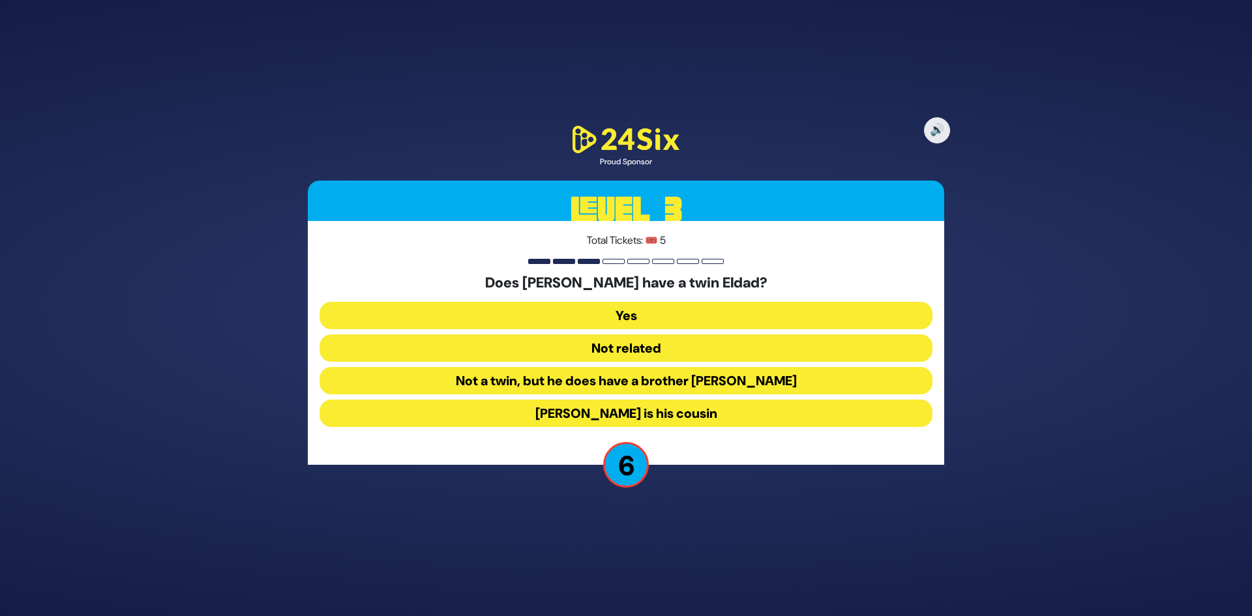
click at [681, 334] on button "Yes" at bounding box center [625, 347] width 613 height 27
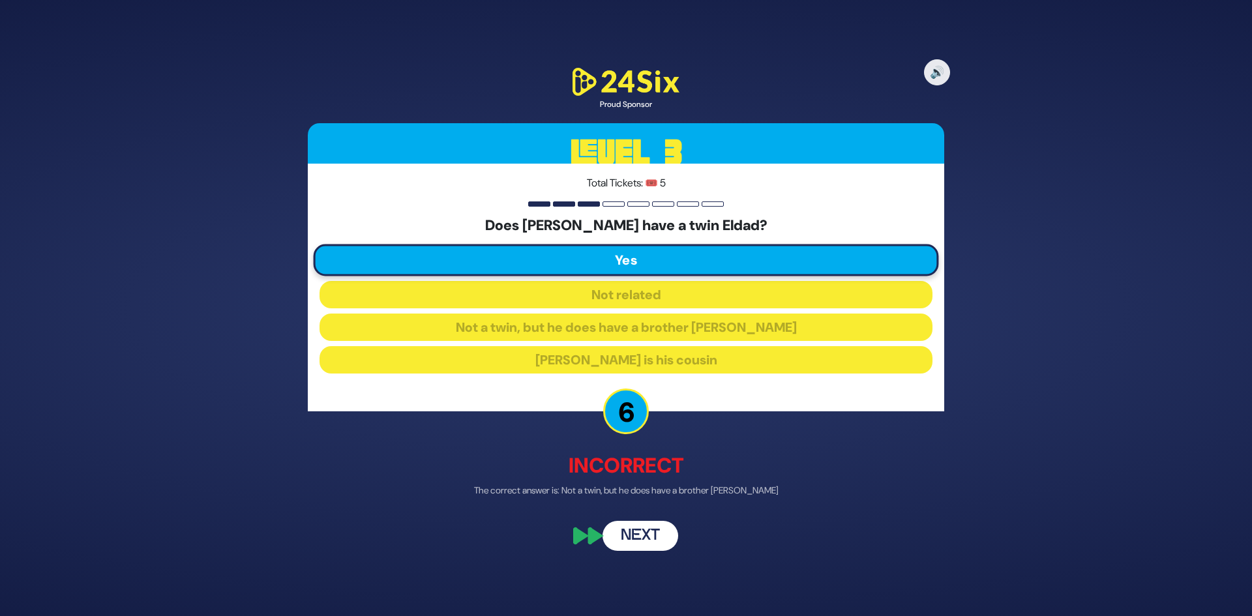
click at [648, 531] on button "Next" at bounding box center [640, 536] width 76 height 30
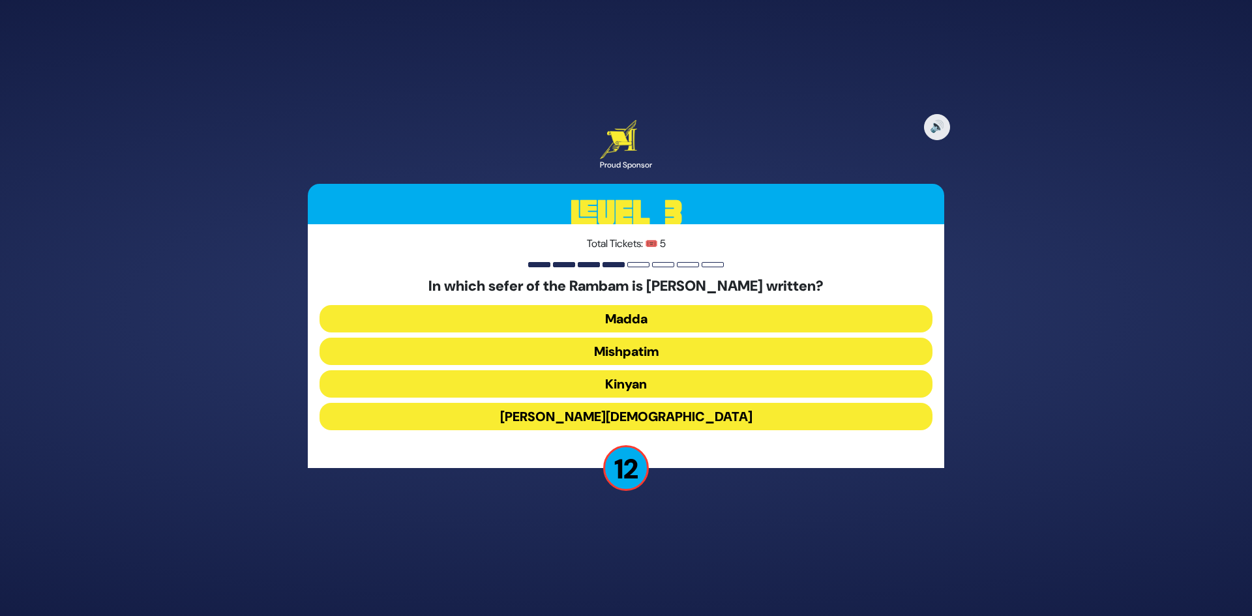
click at [677, 403] on button "Kinyan" at bounding box center [625, 416] width 613 height 27
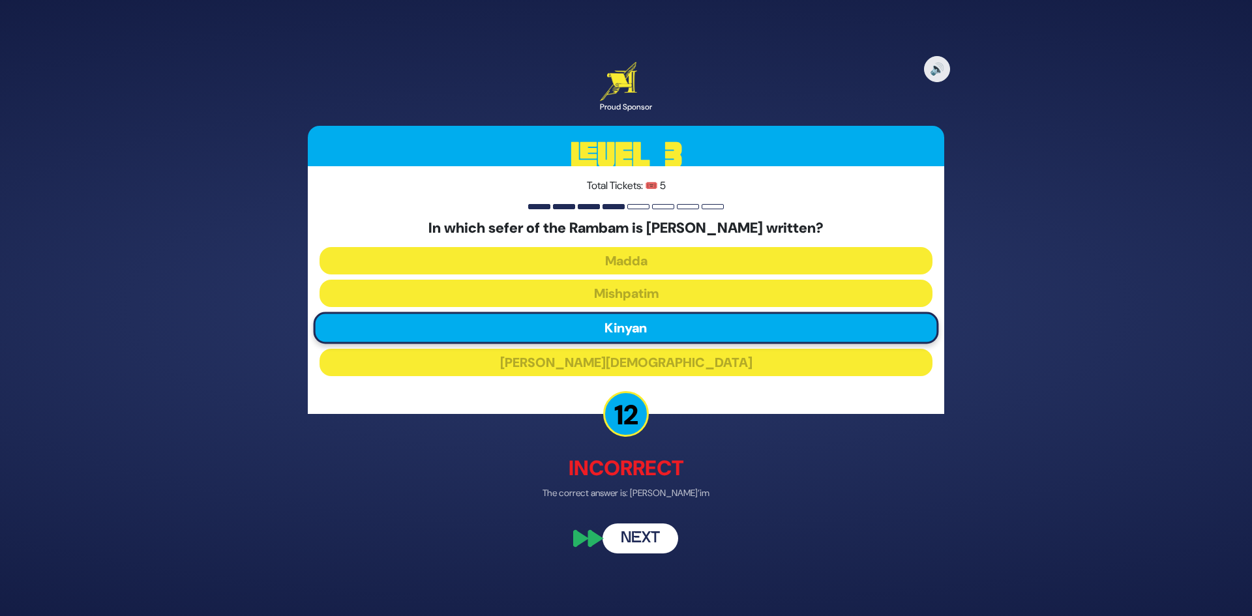
click at [652, 545] on button "Next" at bounding box center [640, 539] width 76 height 30
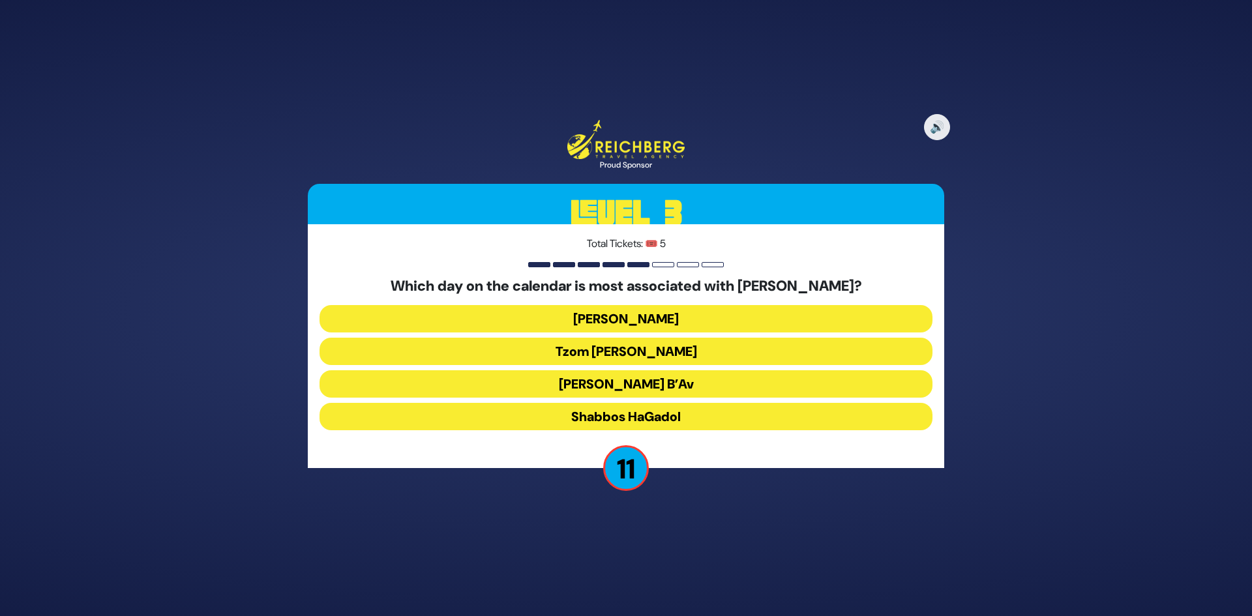
click at [672, 416] on button "Shabbos HaGadol" at bounding box center [625, 416] width 613 height 27
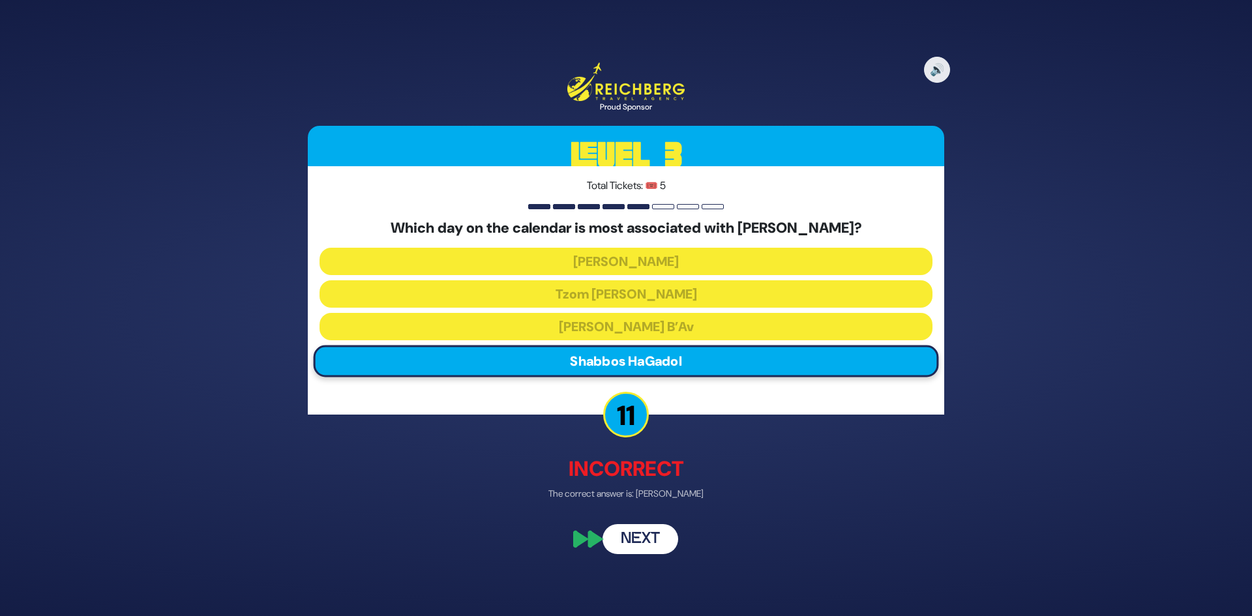
click at [649, 529] on button "Next" at bounding box center [640, 539] width 76 height 30
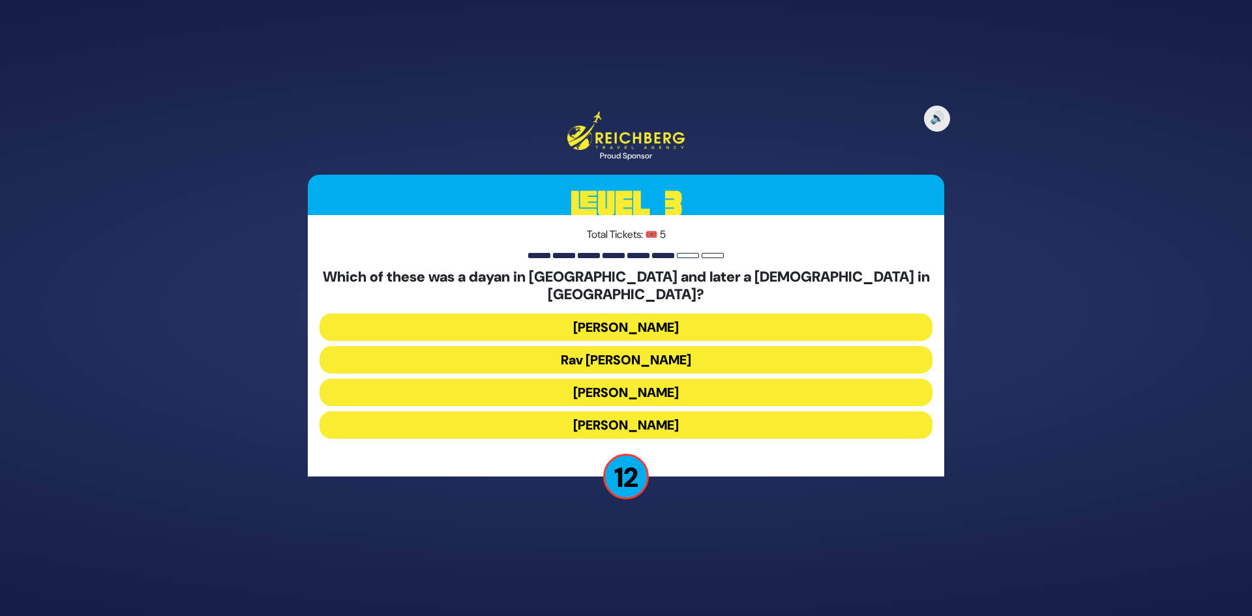
click at [694, 346] on button "[PERSON_NAME]" at bounding box center [625, 359] width 613 height 27
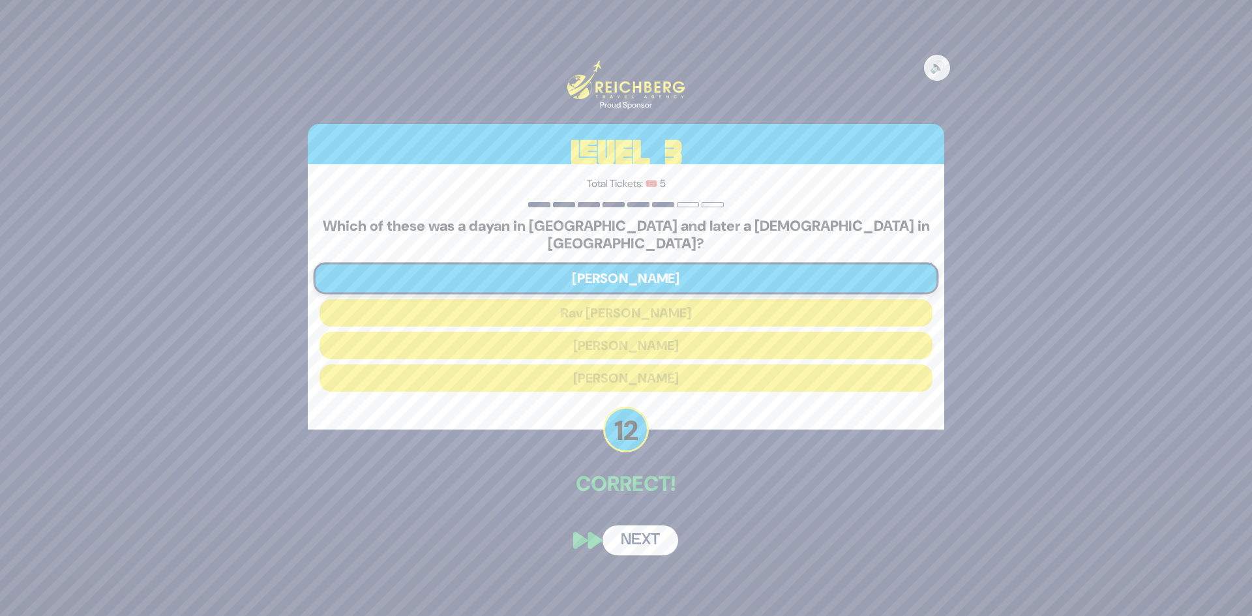
click at [657, 540] on button "Next" at bounding box center [640, 541] width 76 height 30
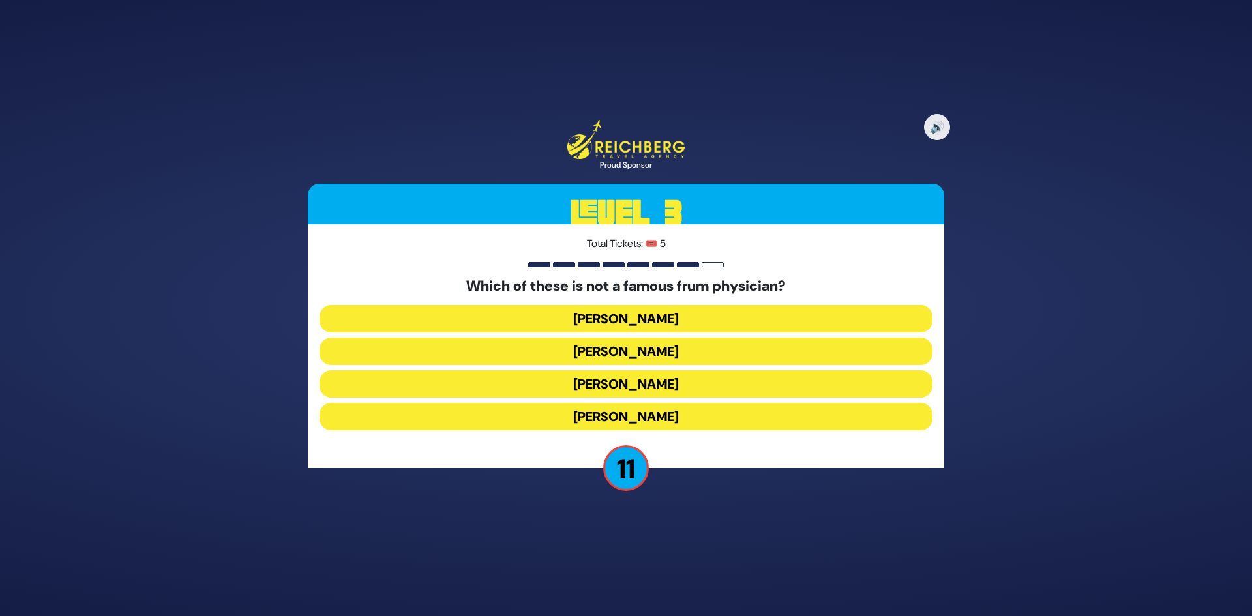
click at [670, 403] on button "[PERSON_NAME]" at bounding box center [625, 416] width 613 height 27
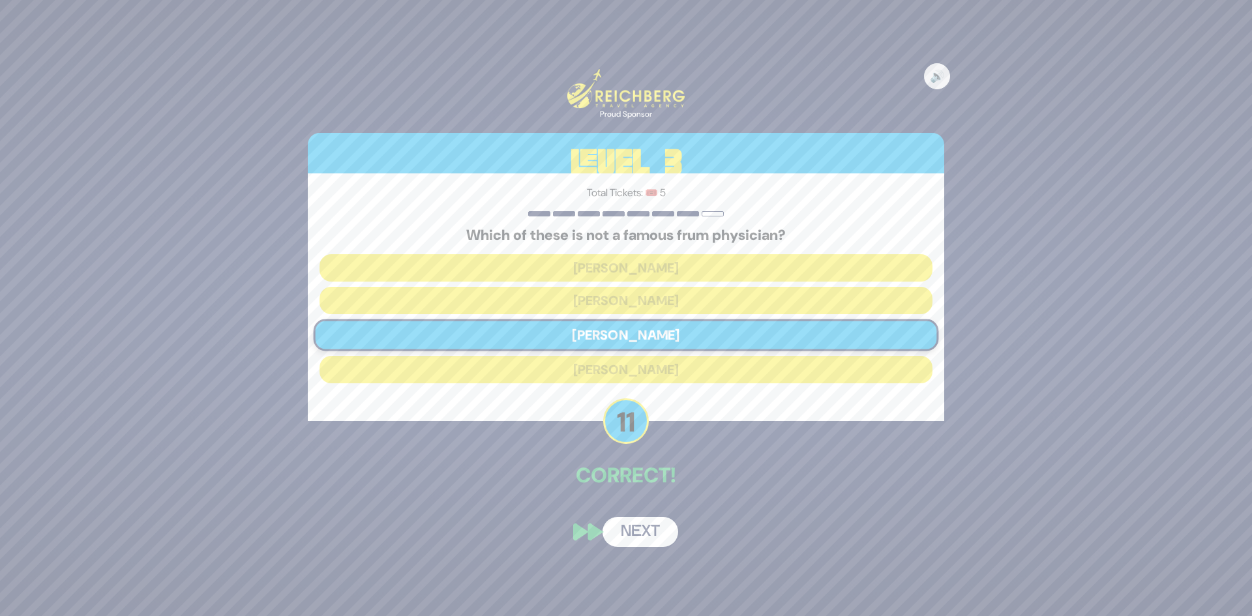
click at [657, 528] on button "Next" at bounding box center [640, 532] width 76 height 30
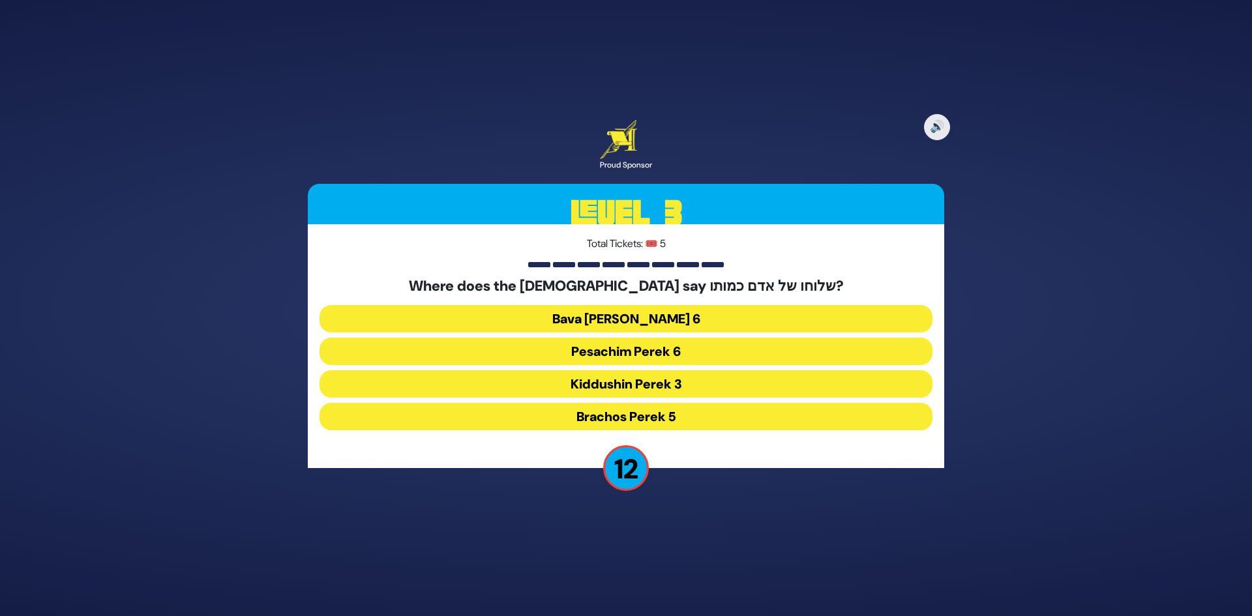
click at [695, 403] on button "Kiddushin Perek 3" at bounding box center [625, 416] width 613 height 27
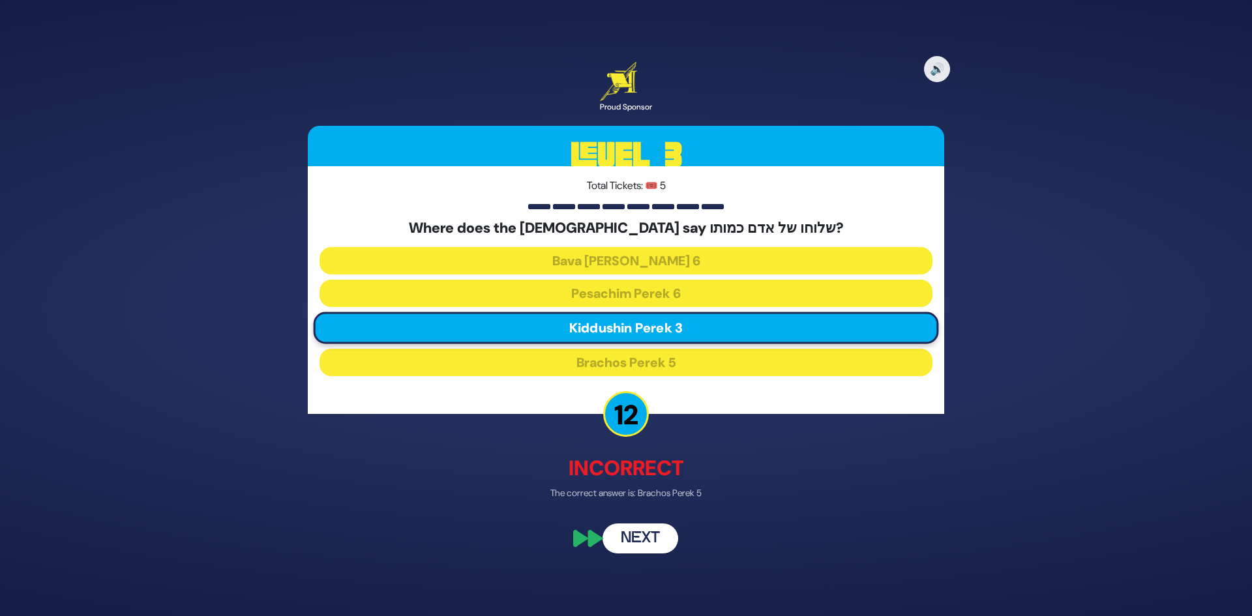
click at [655, 534] on button "Next" at bounding box center [640, 539] width 76 height 30
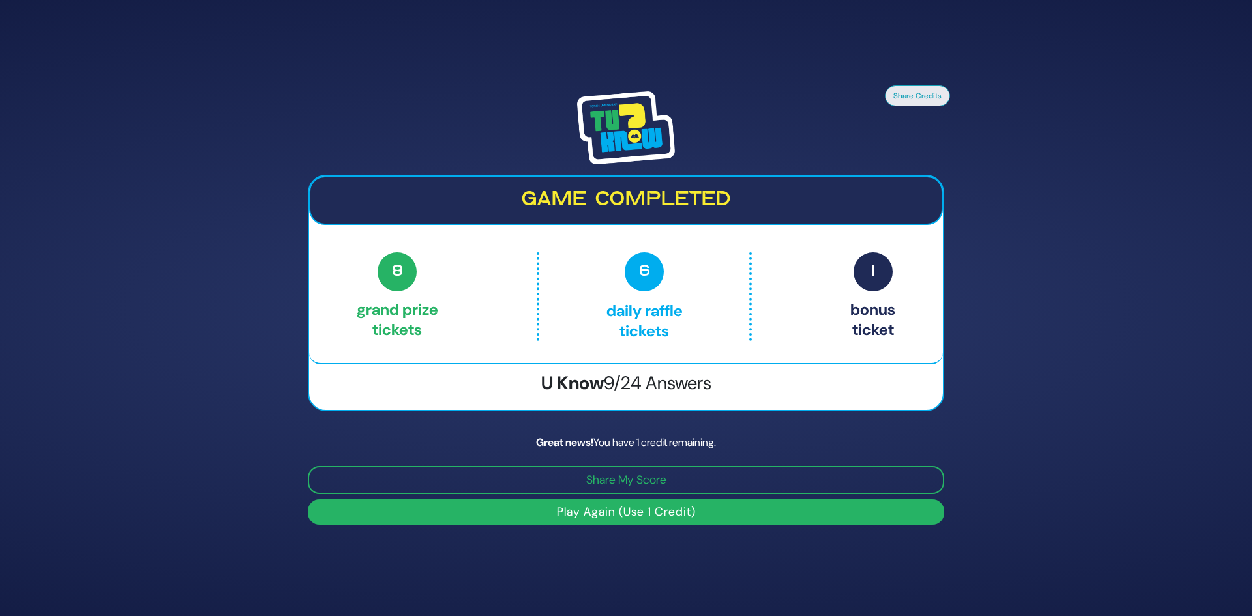
click at [652, 280] on span "6" at bounding box center [644, 271] width 39 height 39
